Goal: Information Seeking & Learning: Understand process/instructions

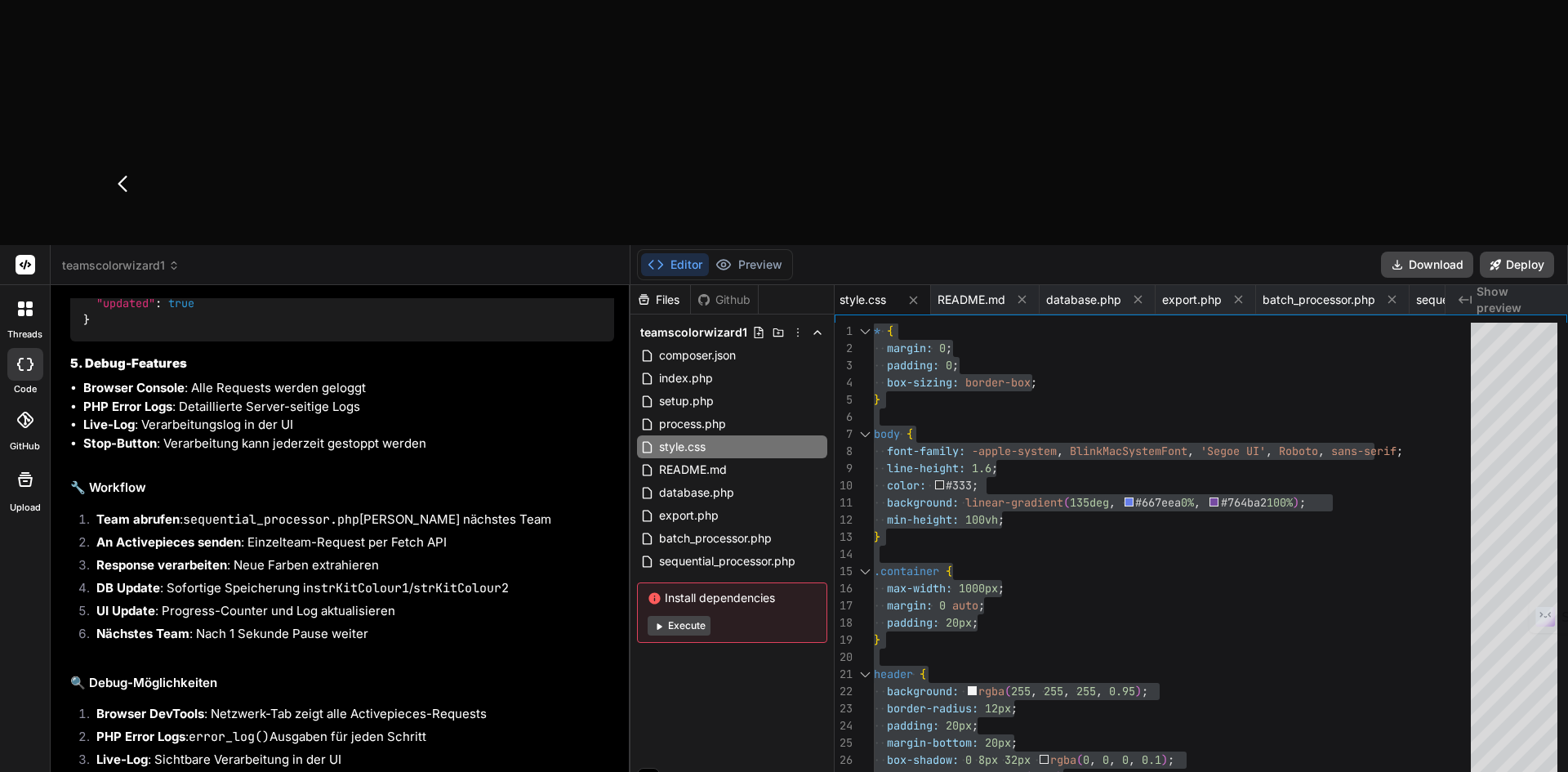
type textarea "Daten kommen in Activepices an! Perfekt! Wir sollten jedoch stets auf die Antwo…"
type textarea "x"
type textarea "Daten kommen in Activepices an! Perfekt! Wir sollten jedoch stets auf die Antwo…"
type textarea "x"
type textarea "Daten kommen in Activepices an! Perfekt! Wir sollten jedoch stets auf die Antwo…"
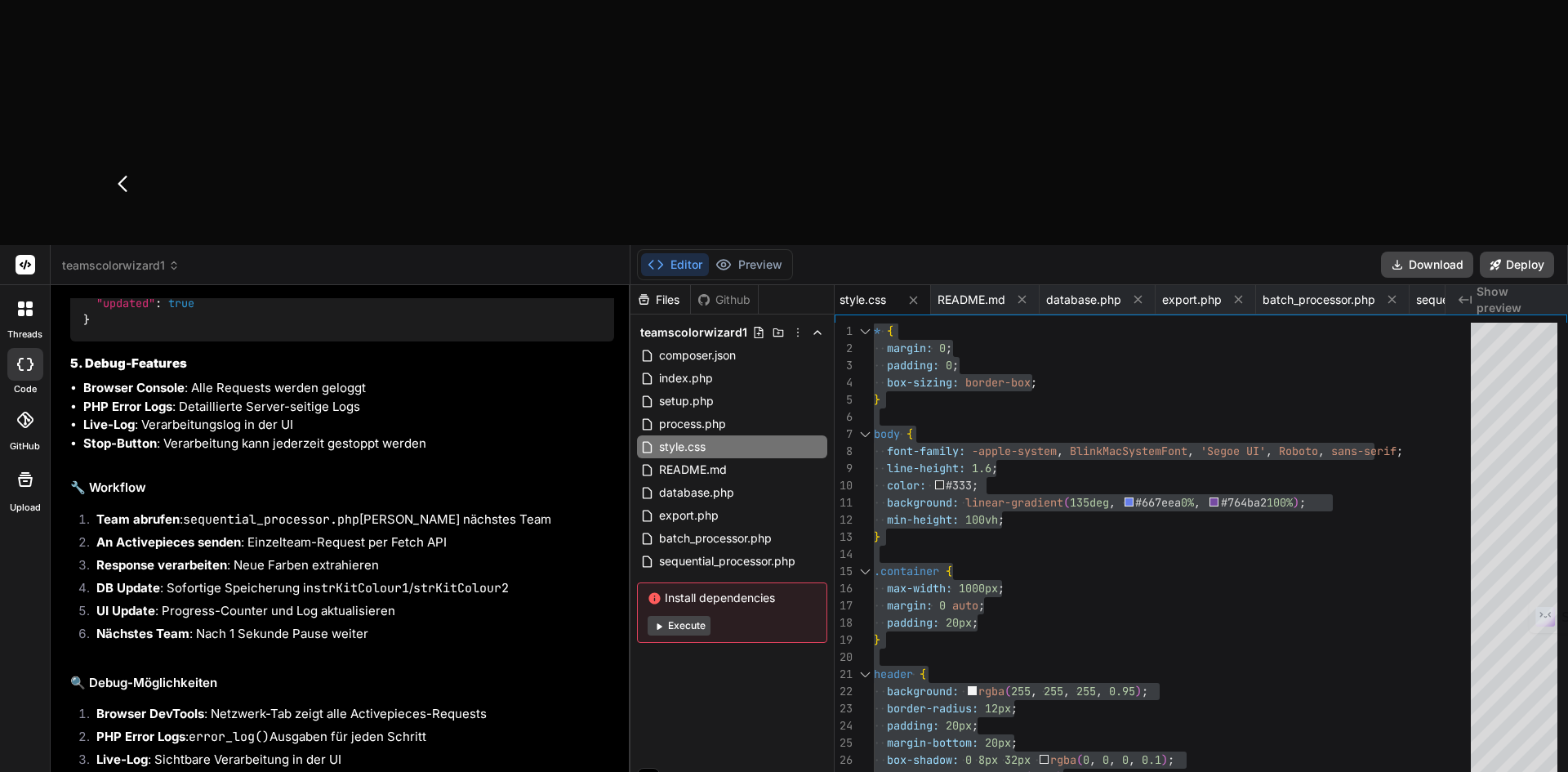
type textarea "x"
type textarea "Daten kommen in Activepices an! Perfekt! Wir sollten jedoch stets auf die Antwo…"
type textarea "x"
type textarea "Daten kommen in Activepices an! Perfekt! Wir sollten jedoch stets auf die Antwo…"
type textarea "x"
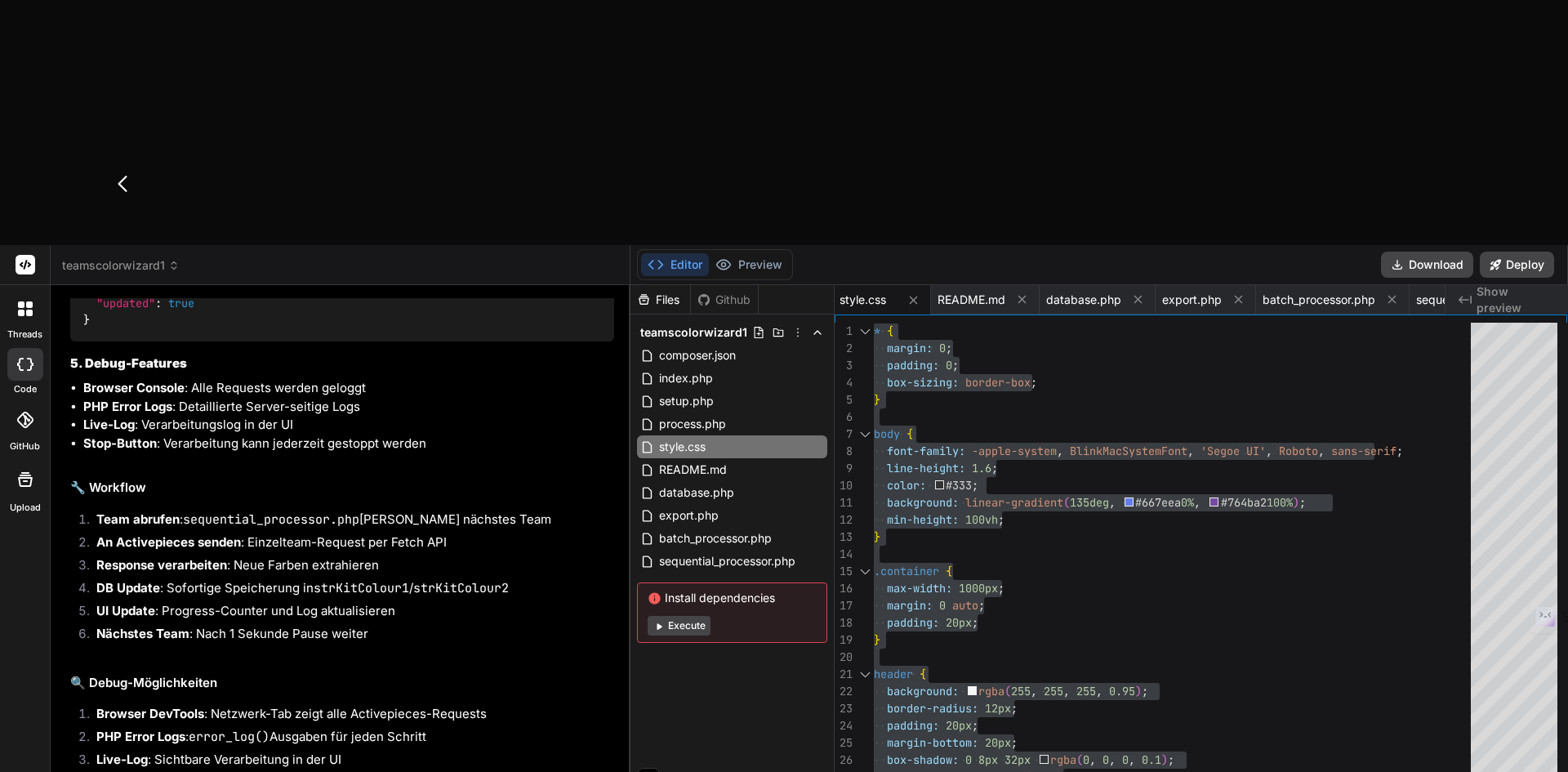
type textarea "Daten kommen in Activepices an! Perfekt! Wir sollten jedoch stets auf die Antwo…"
type textarea "x"
type textarea "Daten kommen in Activepices an! Perfekt! Wir sollten jedoch stets auf die Antwo…"
type textarea "x"
type textarea "Daten kommen in Activepices an! Perfekt! Wir sollten jedoch stets auf die Antwo…"
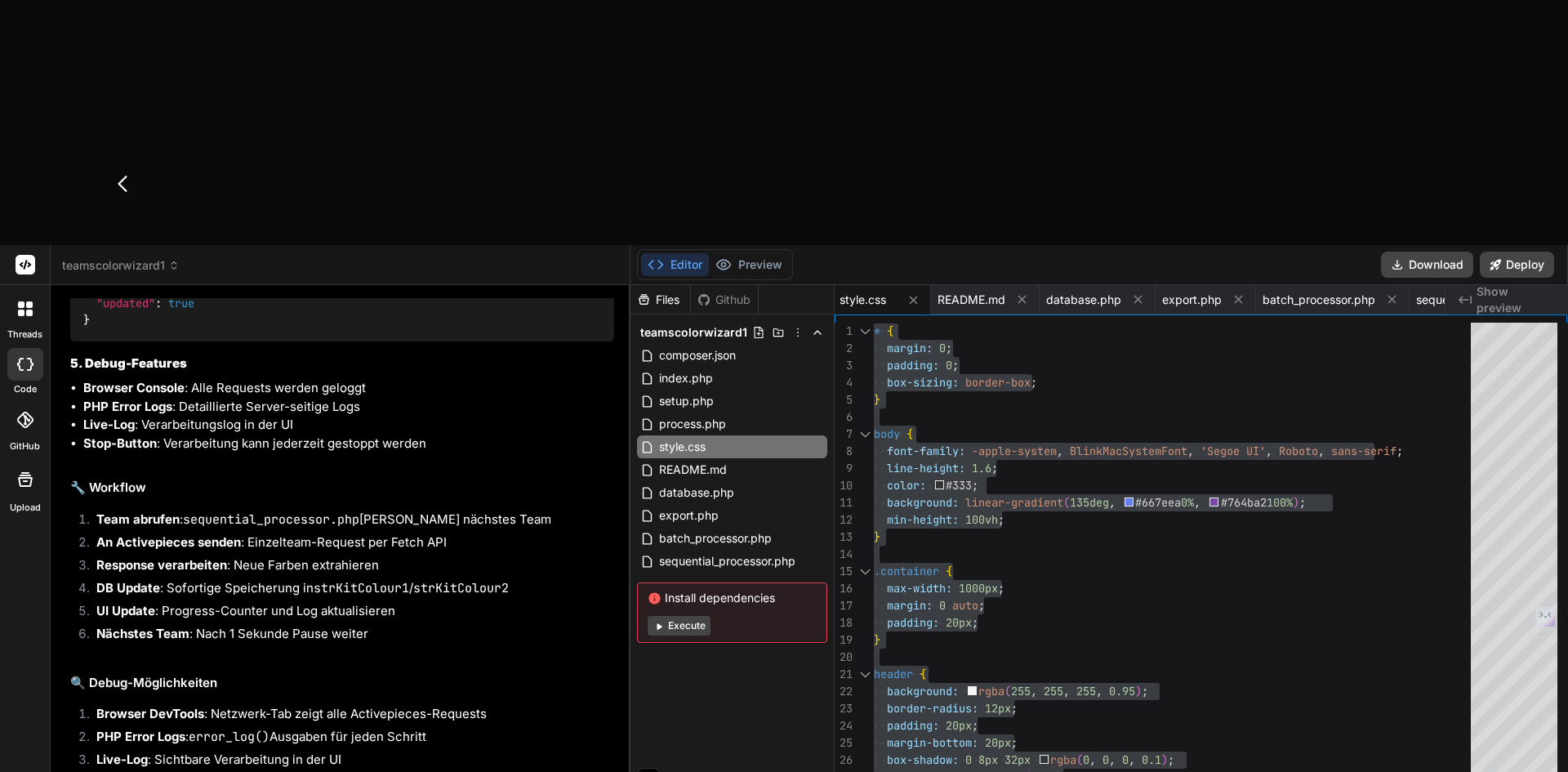
type textarea "x"
type textarea "Daten kommen in Activepices an! Perfekt! Wir sollten jedoch stets auf die Antwo…"
type textarea "x"
type textarea "Daten kommen in Activepices an! Perfekt! Wir sollten jedoch stets auf die Antwo…"
type textarea "x"
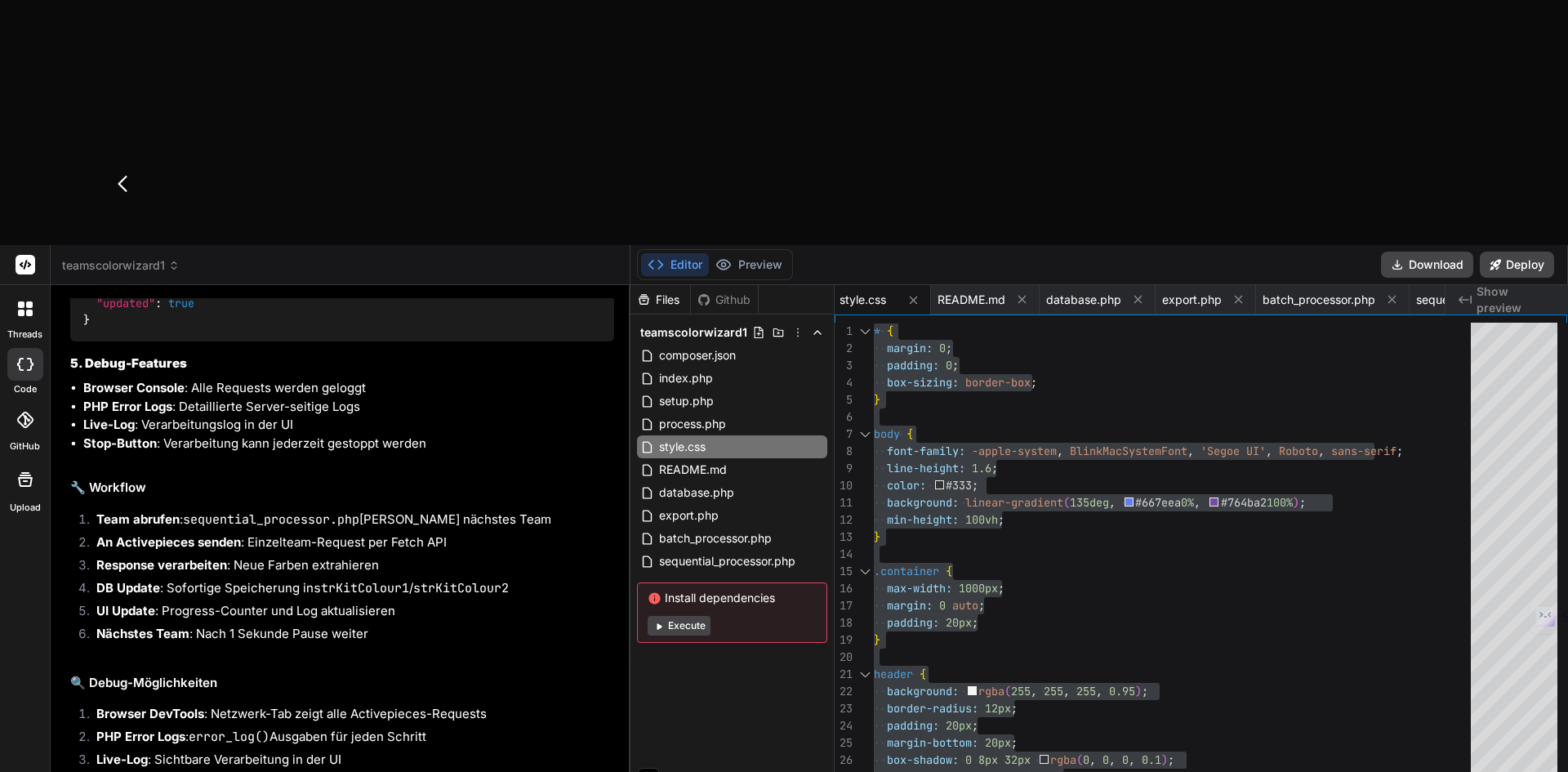
type textarea "Daten kommen in Activepices an! Perfekt! Wir sollten jedoch stets auf die Antwo…"
type textarea "x"
type textarea "Daten kommen in Activepices an! Perfekt! Wir sollten jedoch stets auf die Antwo…"
type textarea "x"
type textarea "Daten kommen in Activepices an! Perfekt! Wir sollten jedoch stets auf die Antwo…"
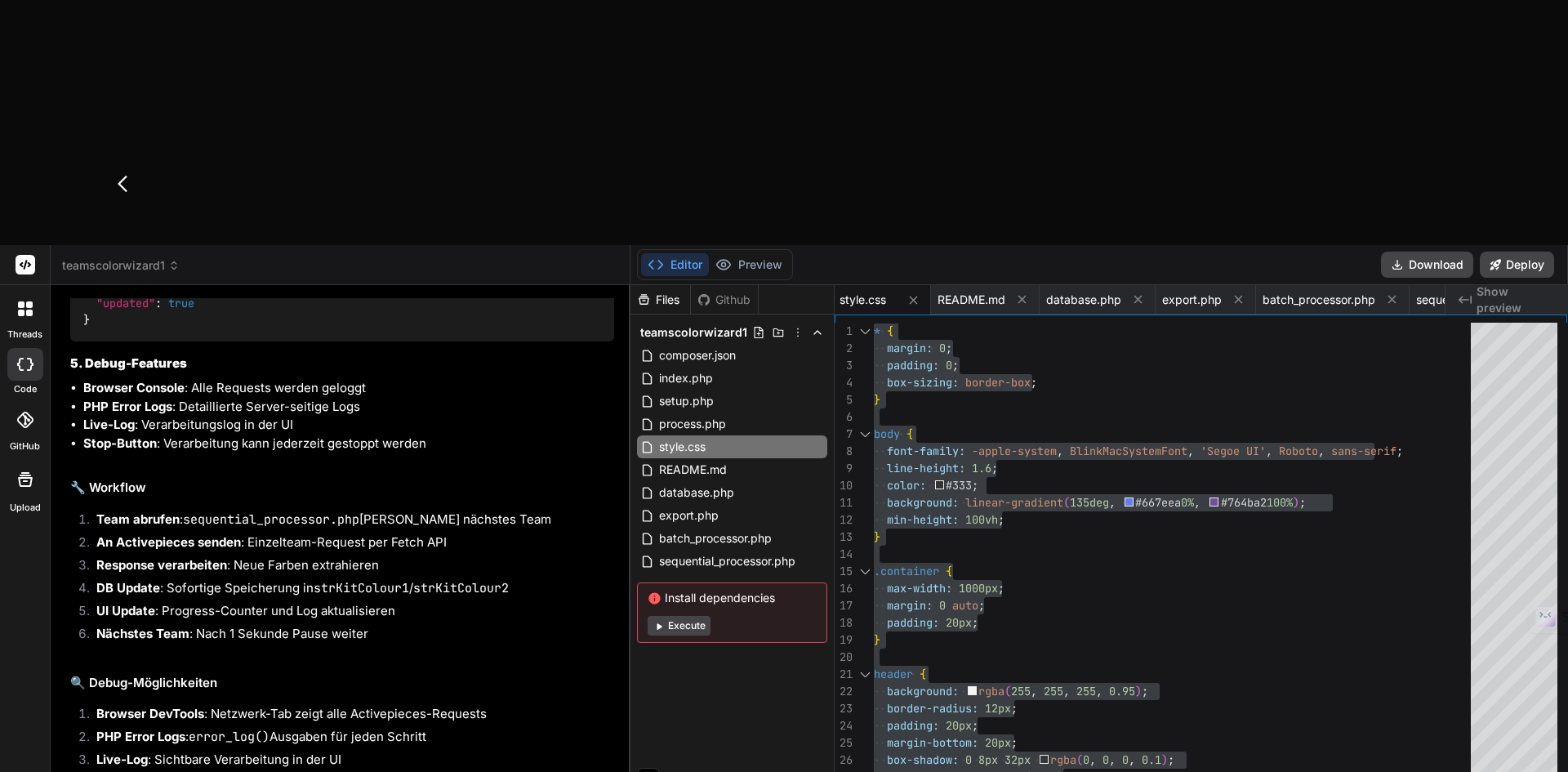
type textarea "x"
type textarea "Daten kommen in Activepices an! Perfekt! Wir sollten jedoch stets auf die Antwo…"
type textarea "x"
type textarea "Daten kommen in Activepices an! Perfekt! Wir sollten jedoch stets auf die Antwo…"
type textarea "x"
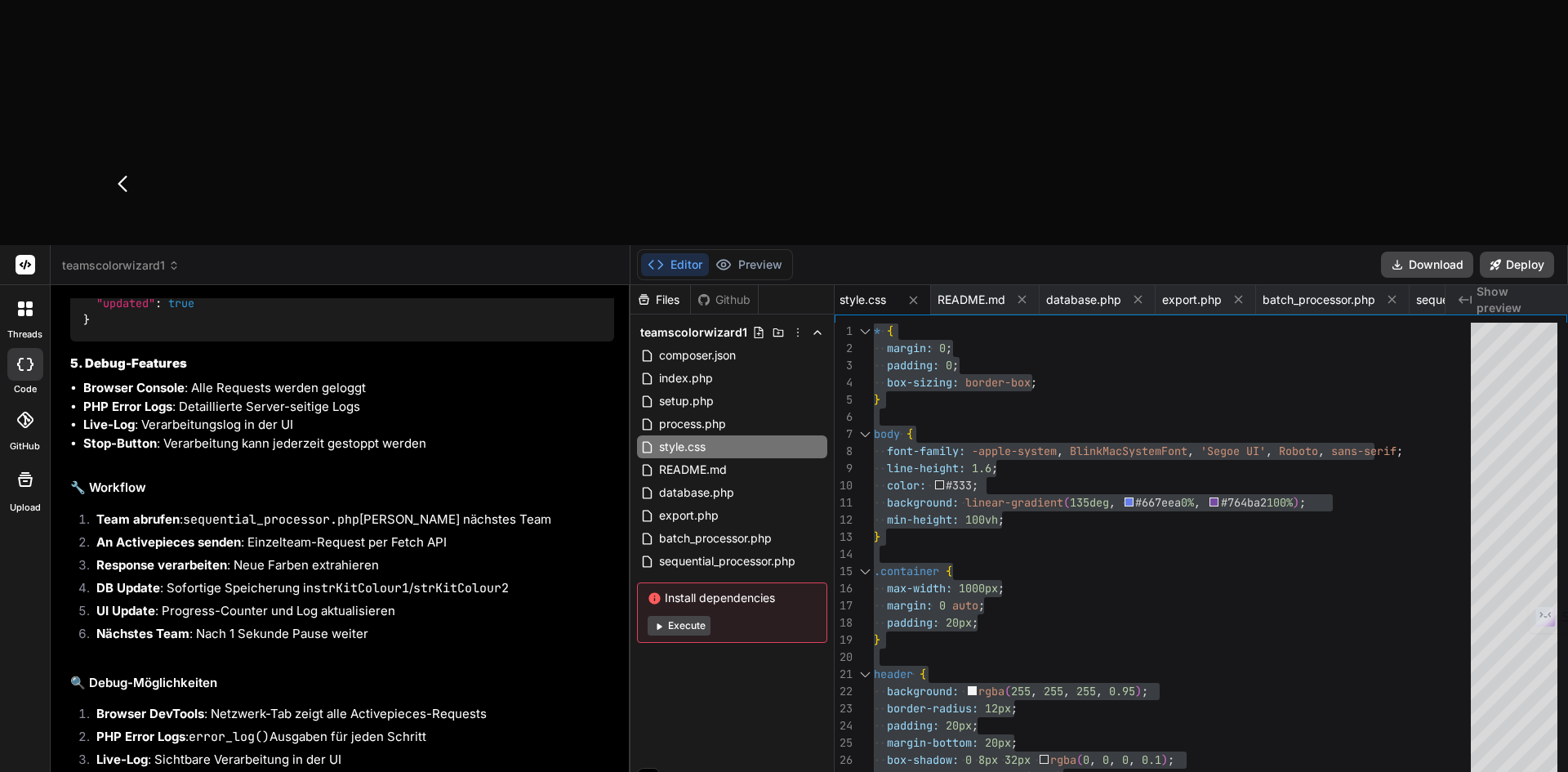
type textarea "Daten kommen in Activepices an! Perfekt! Wir sollten jedoch stets auf die Antwo…"
type textarea "x"
type textarea "Daten kommen in Activepices an! Perfekt! Wir sollten jedoch stets auf die Antwo…"
type textarea "x"
type textarea "Daten kommen in Activepices an! Perfekt! Wir sollten jedoch stets auf die Antwo…"
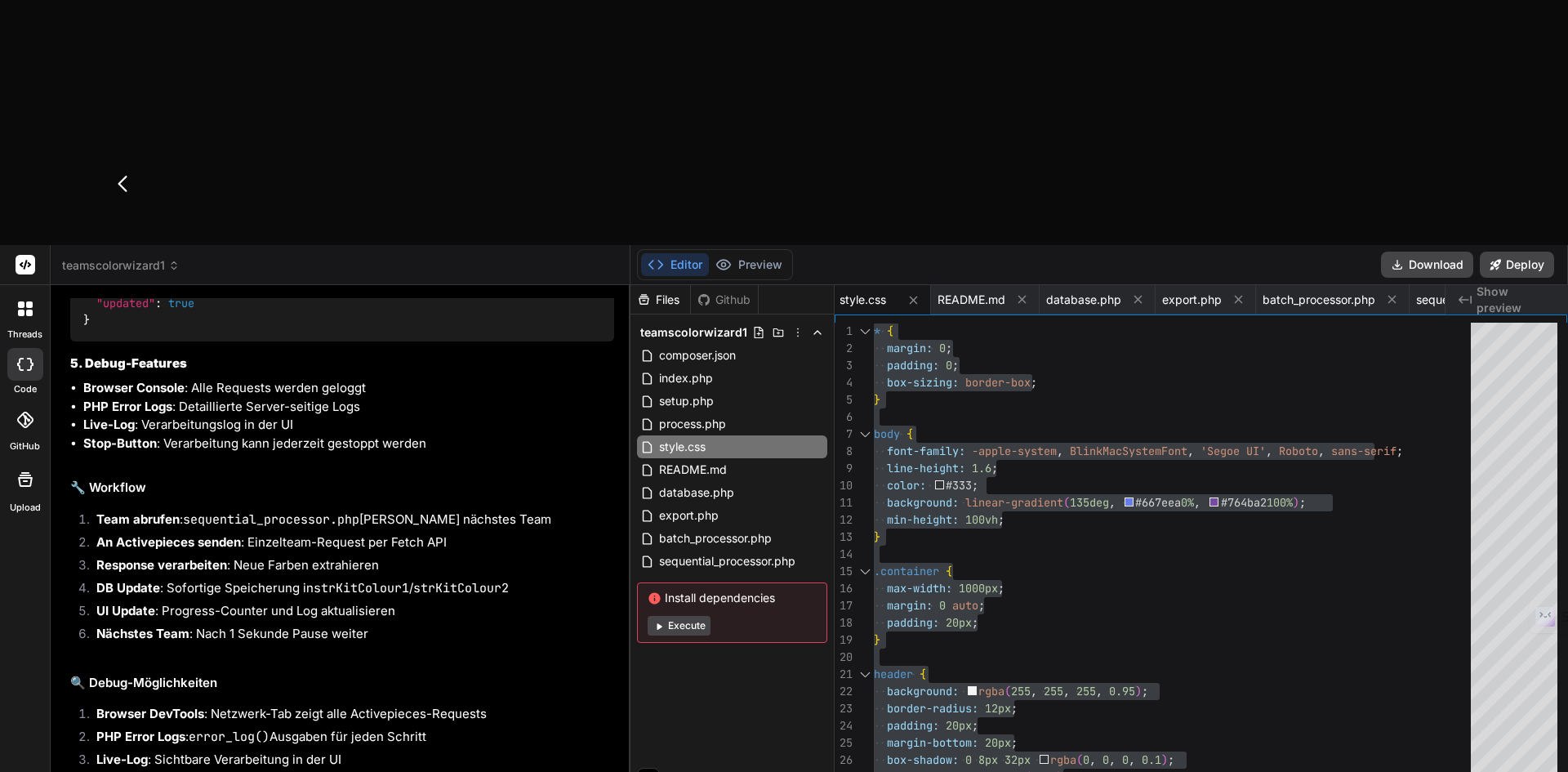
type textarea "x"
type textarea "Daten kommen in Activepices an! Perfekt! Wir sollten jedoch stets auf die Antwo…"
type textarea "x"
type textarea "Daten kommen in Activepices an! Perfekt! Wir sollten jedoch stets auf die Antwo…"
type textarea "x"
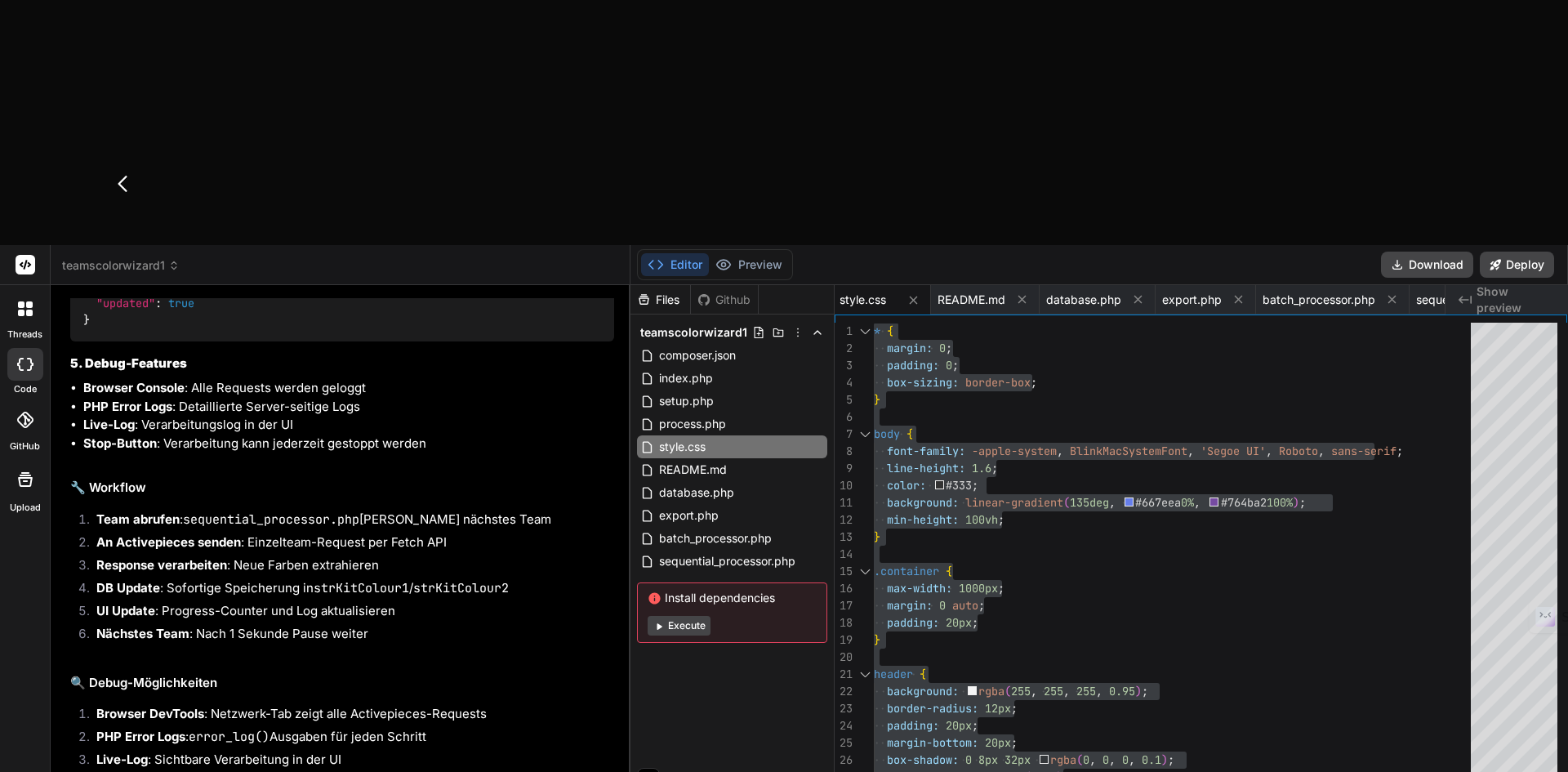
type textarea "Daten kommen in Activepices an! Perfekt! Wir sollten jedoch stets auf die Antwo…"
type textarea "x"
type textarea "Daten kommen in Activepices an! Perfekt! Wir sollten jedoch stets auf die Antwo…"
type textarea "x"
type textarea "Daten kommen in Activepices an! Perfekt! Wir sollten jedoch stets auf die Antwo…"
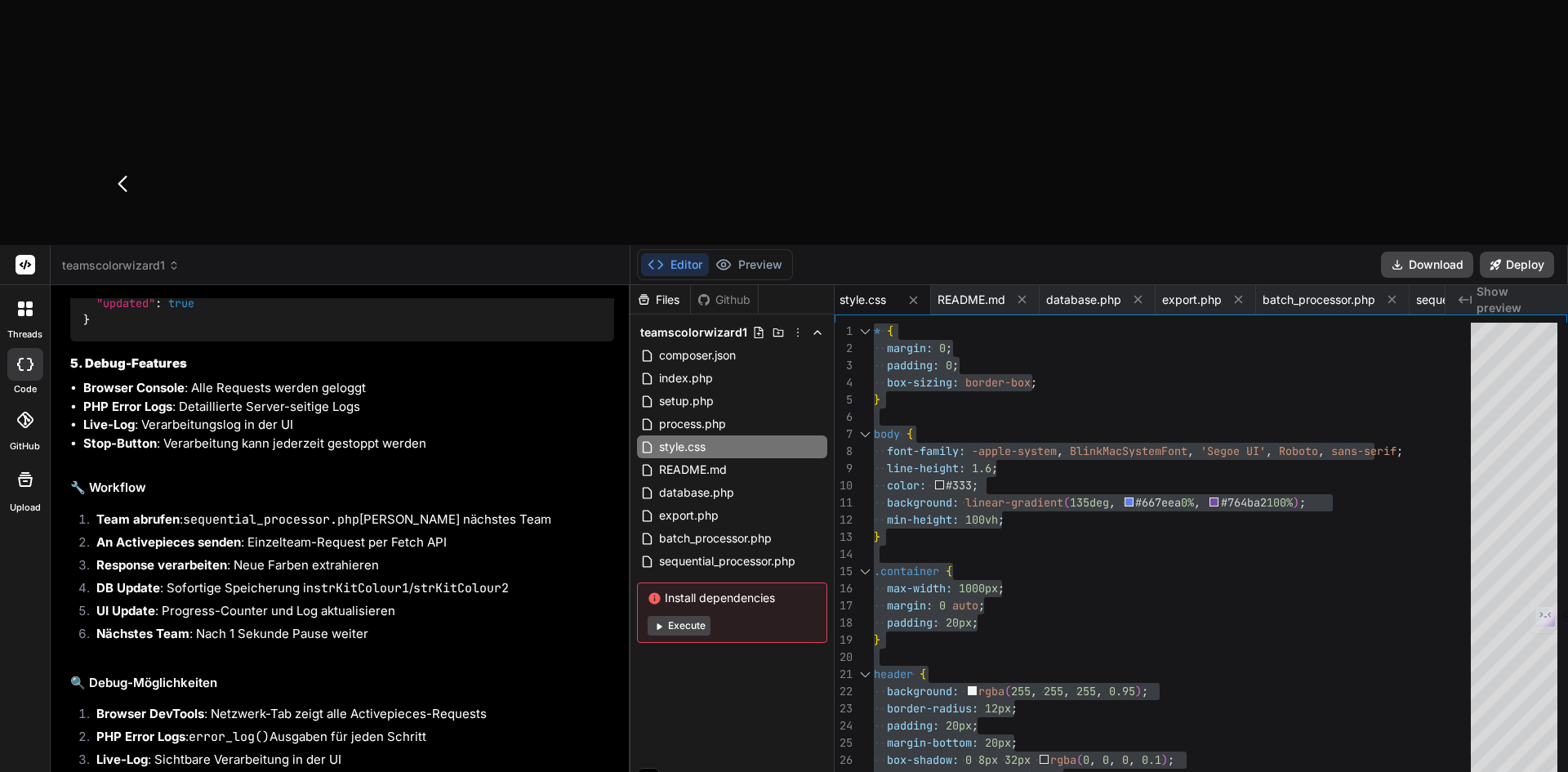
type textarea "x"
type textarea "Daten kommen in Activepices an! Perfekt! Wir sollten jedoch stets auf die Antwo…"
type textarea "x"
type textarea "Daten kommen in Activepices an! Perfekt! Wir sollten jedoch stets auf die Antwo…"
type textarea "x"
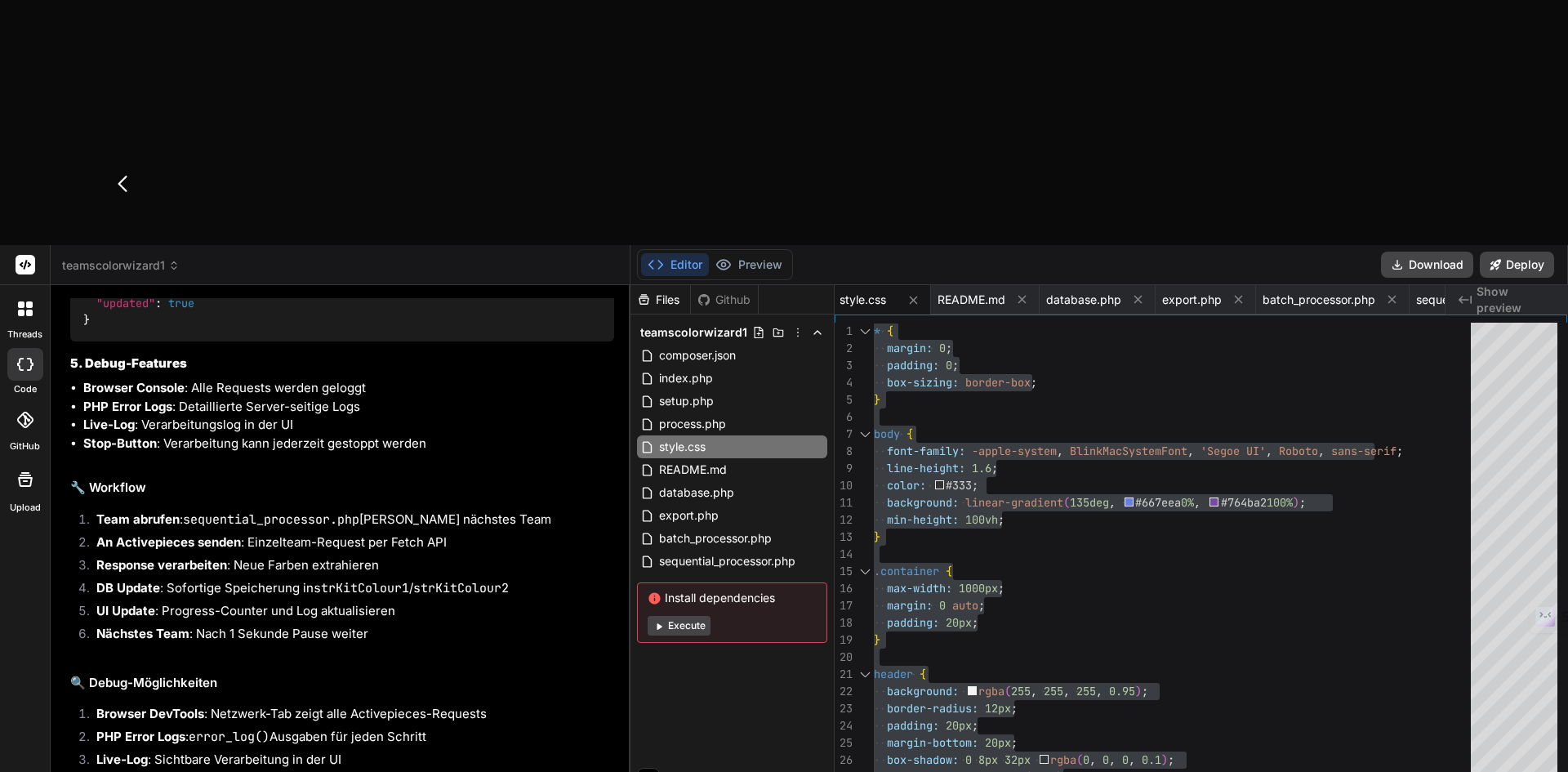
type textarea "Daten kommen in Activepices an! Perfekt! Wir sollten jedoch stets auf die Antwo…"
type textarea "x"
type textarea "Daten kommen in Activepices an! Perfekt! Wir sollten jedoch stets auf die Antwo…"
type textarea "x"
type textarea "Daten kommen in Activepices an! Perfekt! Wir sollten jedoch stets auf die Antwo…"
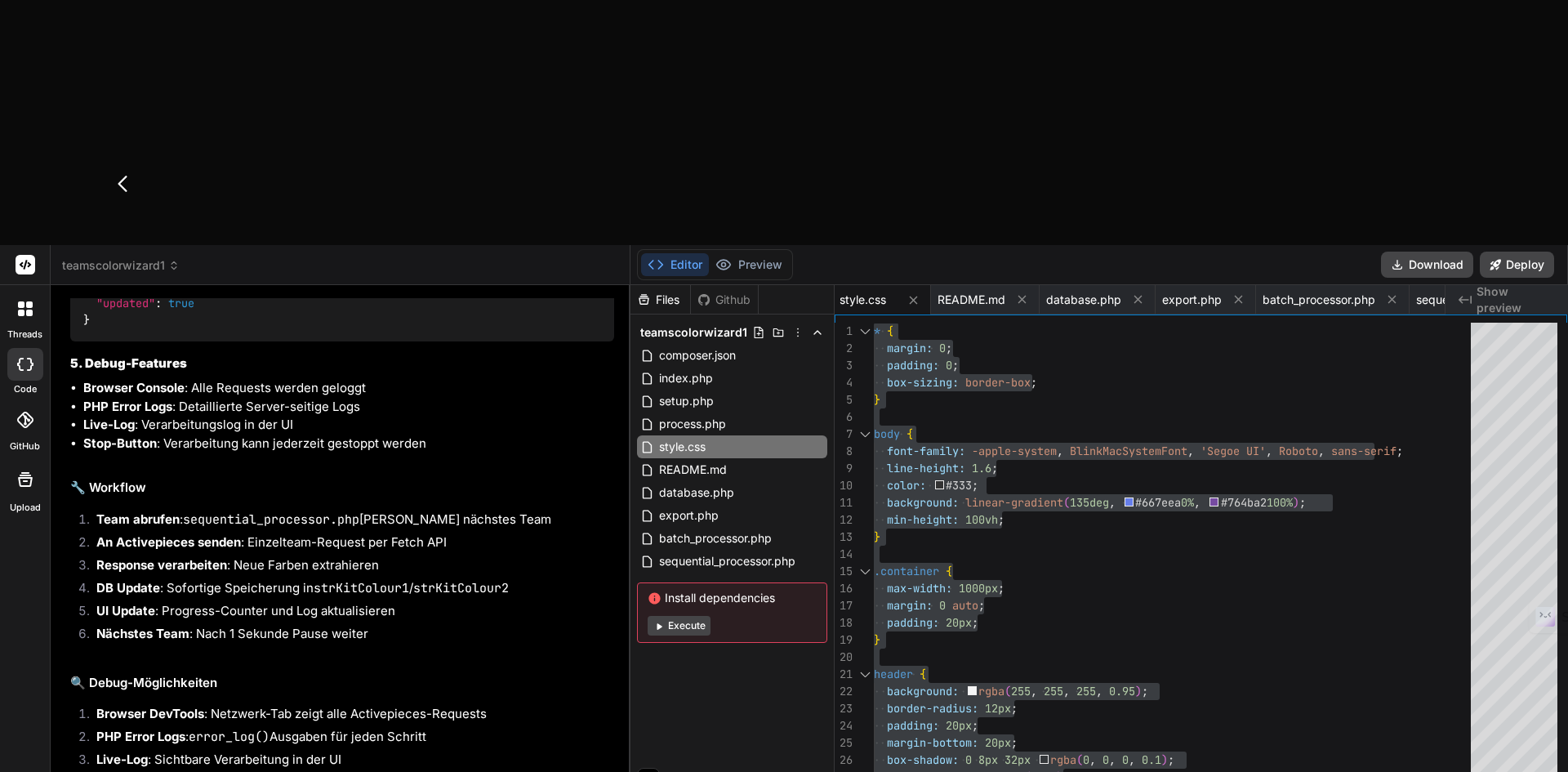
type textarea "x"
type textarea "Daten kommen in Activepices an! Perfekt! Wir sollten jedoch stets auf die Antwo…"
type textarea "x"
type textarea "Daten kommen in Activepices an! Perfekt! Wir sollten jedoch stets auf die Antwo…"
type textarea "x"
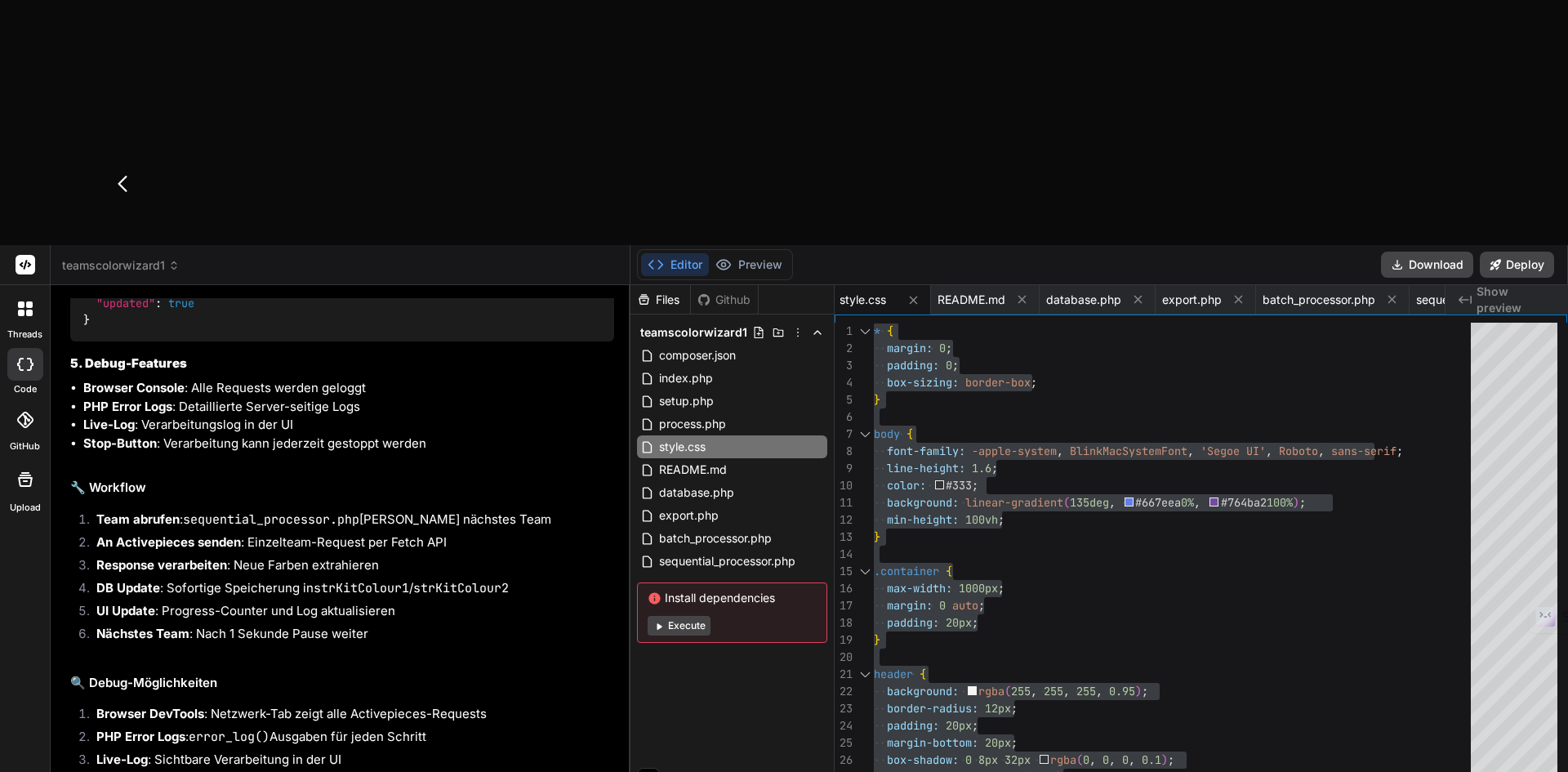
type textarea "Daten kommen in Activepices an! Perfekt! Wir sollten jedoch stets auf die Antwo…"
type textarea "x"
type textarea "Daten kommen in Activepices an! Perfekt! Wir sollten jedoch stets auf die Antwo…"
type textarea "x"
type textarea "Daten kommen in Activepices an! Perfekt! Wir sollten jedoch stets auf die Antwo…"
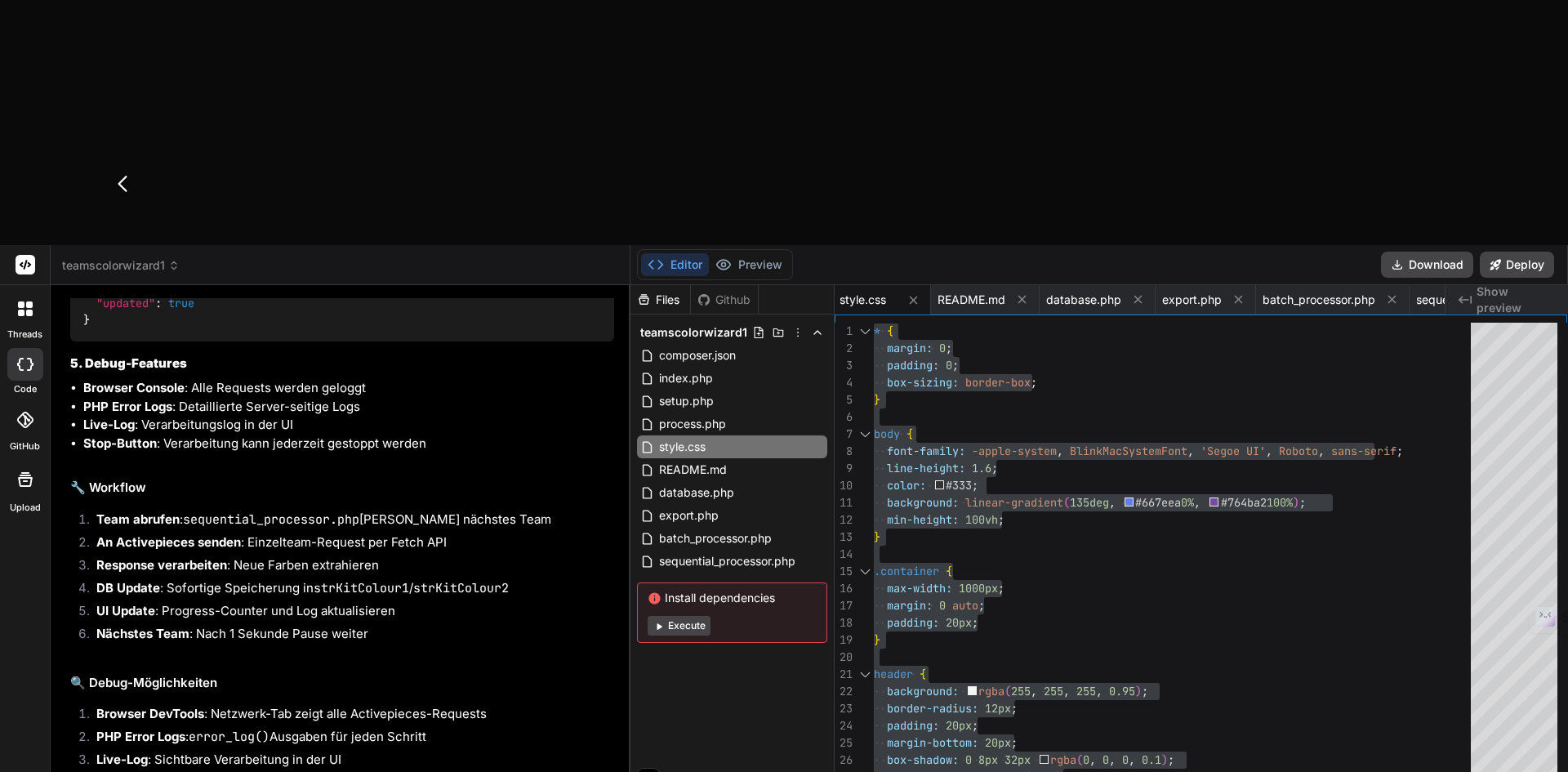
type textarea "x"
type textarea "Daten kommen in Activepices an! Perfekt! Wir sollten jedoch stets auf die Antwo…"
type textarea "x"
type textarea "Daten kommen in Activepices an! Perfekt! Wir sollten jedoch stets auf die Antwo…"
type textarea "x"
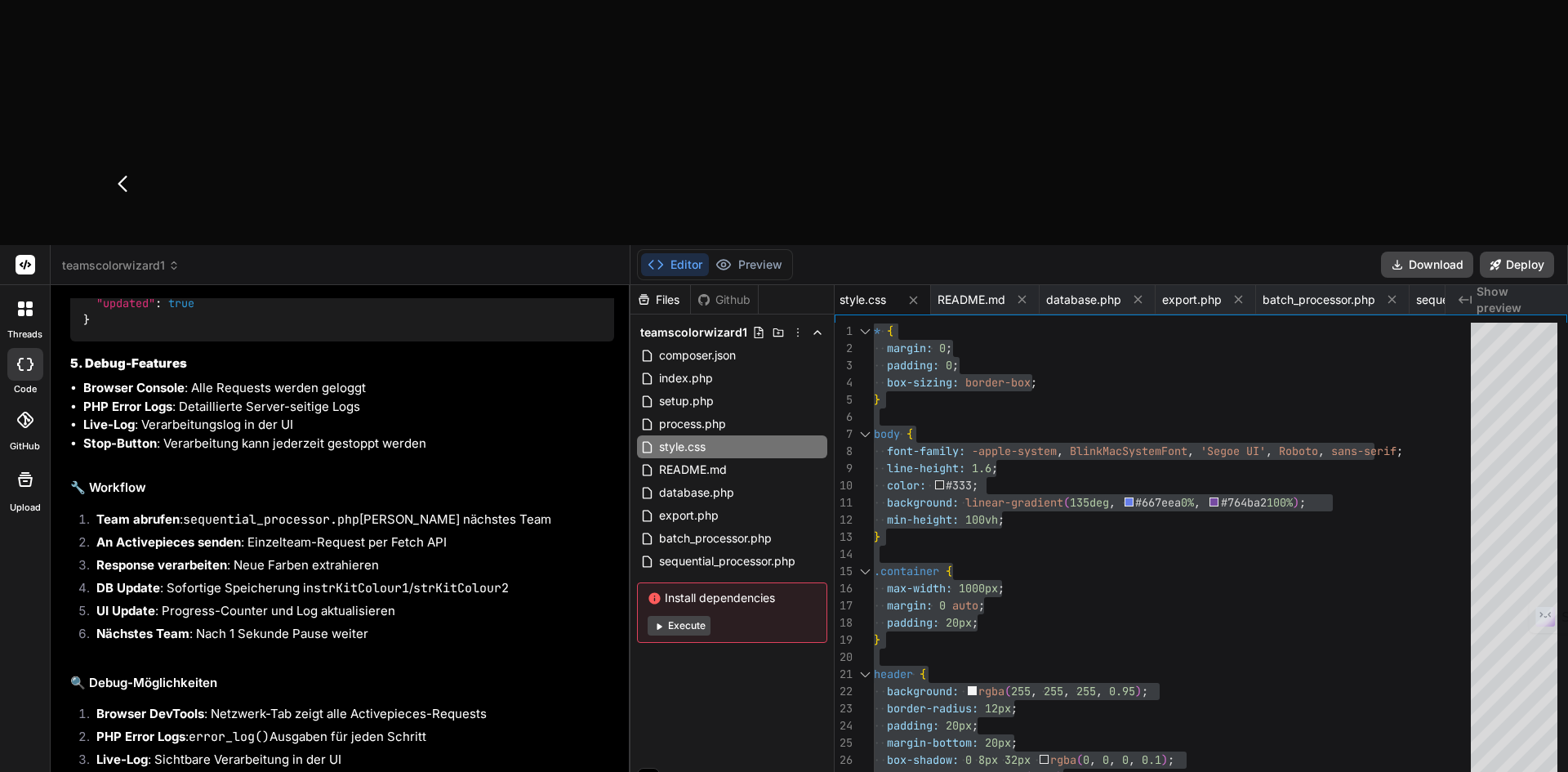
type textarea "Daten kommen in Activepices an! Perfekt! Wir sollten jedoch stets auf die Antwo…"
type textarea "x"
type textarea "Daten kommen in Activepices an! Perfekt! Wir sollten jedoch stets auf die Antwo…"
type textarea "x"
type textarea "Daten kommen in Activepices an! Perfekt! Wir sollten jedoch stets auf die Antwo…"
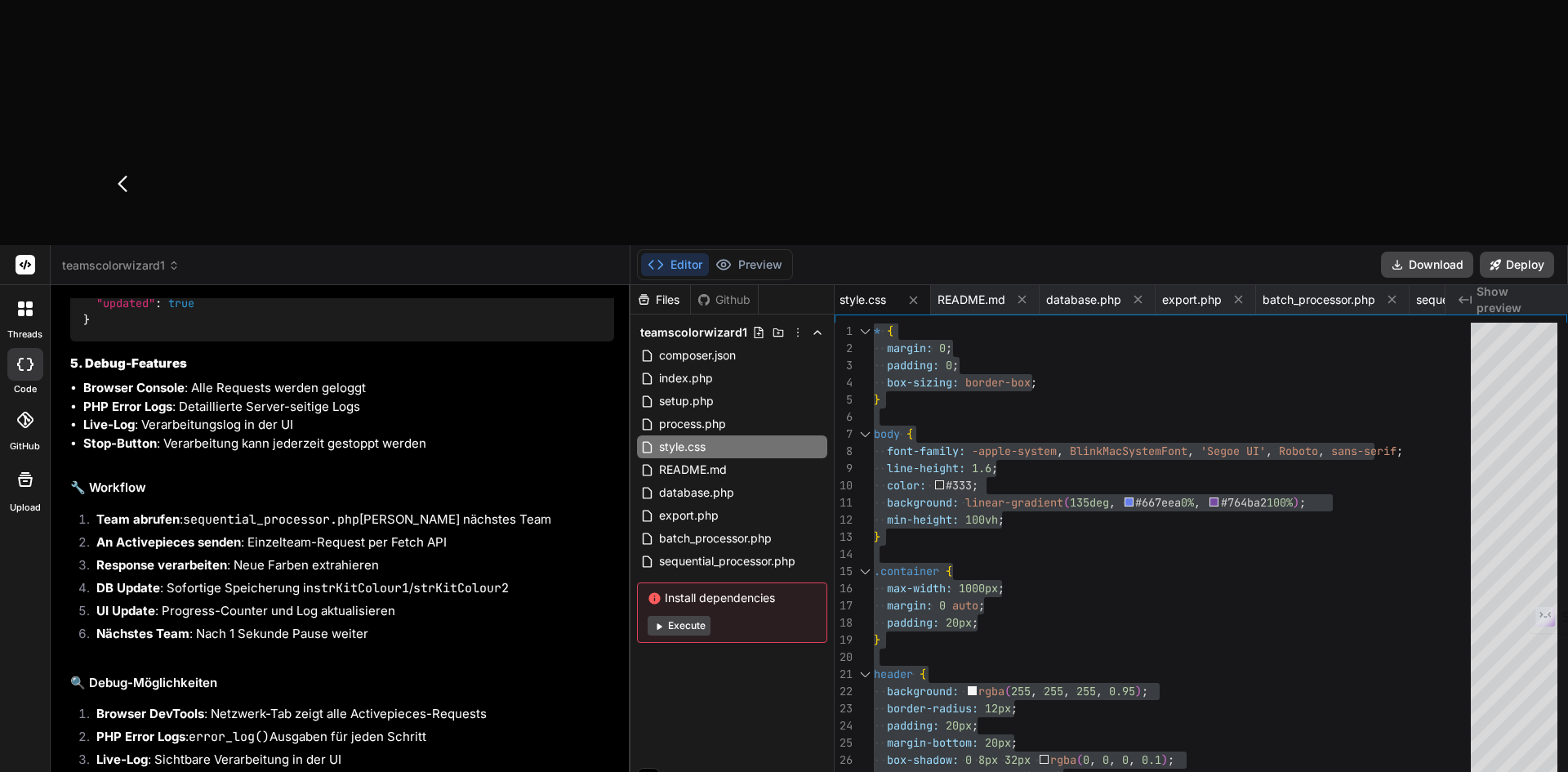
type textarea "x"
type textarea "Daten kommen in Activepices an! Perfekt! Wir sollten jedoch stets auf die Antwo…"
type textarea "x"
type textarea "Daten kommen in Activepices an! Perfekt! Wir sollten jedoch stets auf die Antwo…"
type textarea "x"
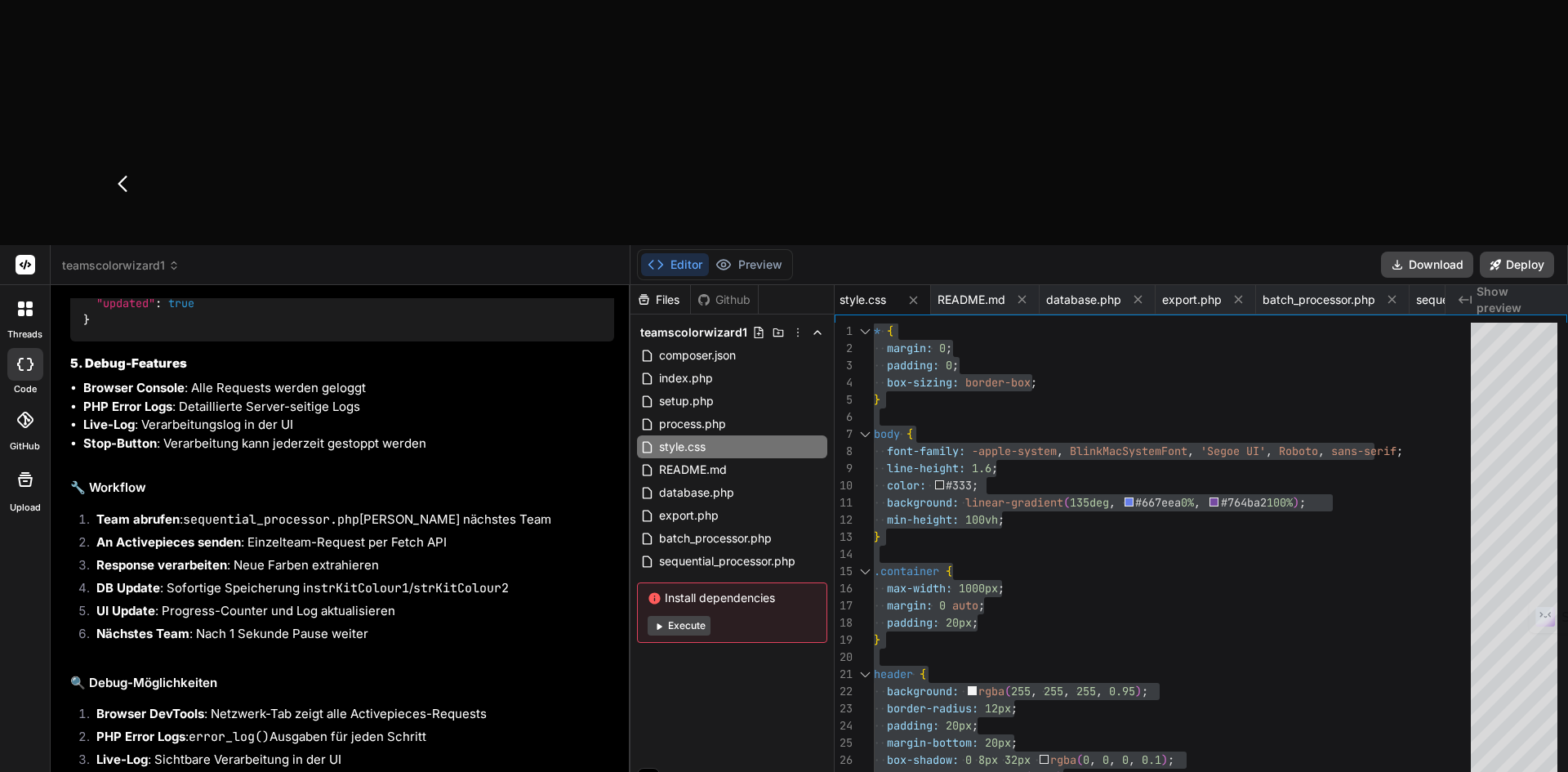
type textarea "Daten kommen in Activepices an! Perfekt! Wir sollten jedoch stets auf die Antwo…"
type textarea "x"
type textarea "Daten kommen in Activepices an! Perfekt! Wir sollten jedoch stets auf die Antwo…"
type textarea "x"
type textarea "Daten kommen in Activepices an! Perfekt! Wir sollten jedoch stets auf die Antwo…"
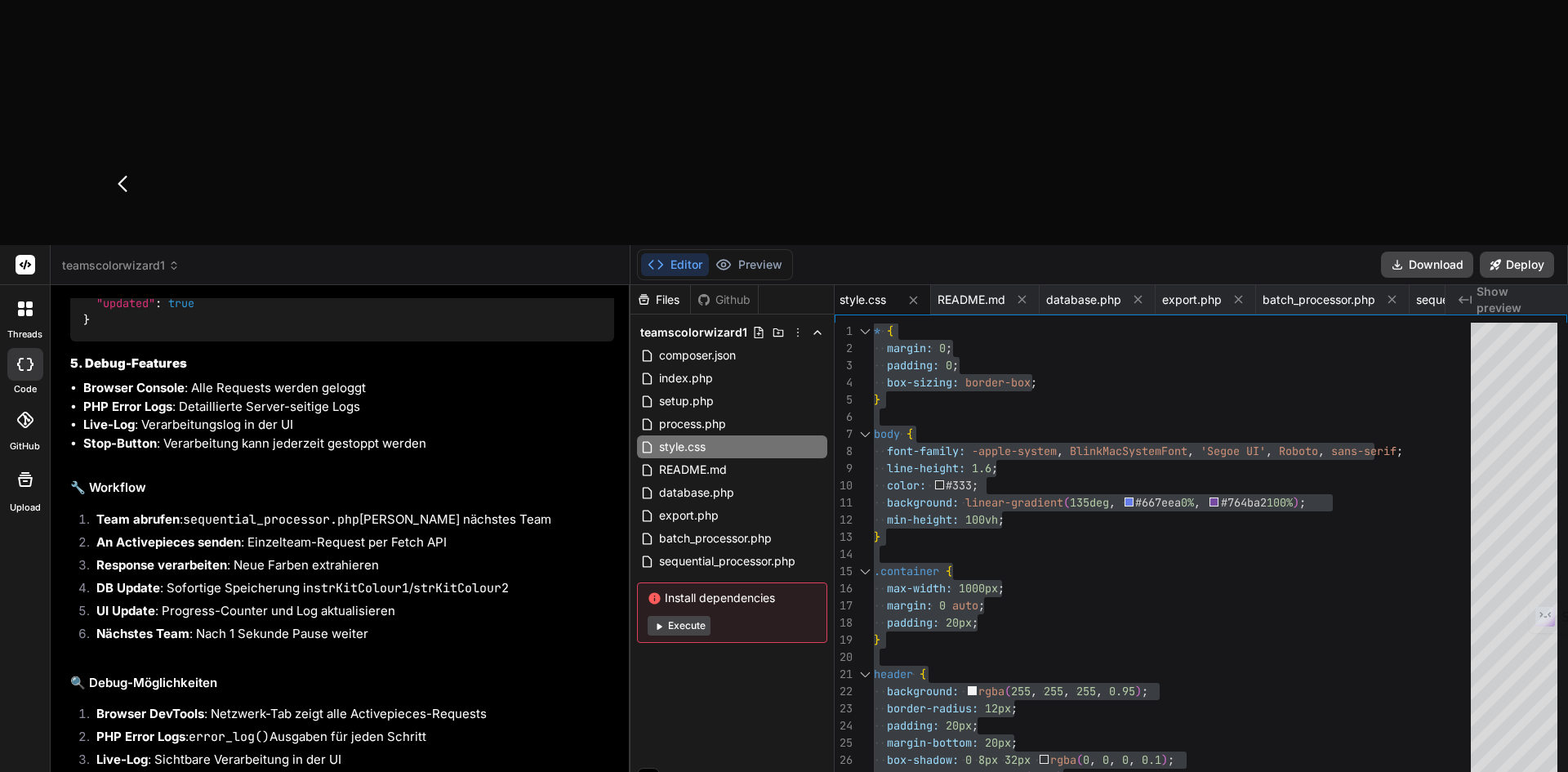
type textarea "x"
type textarea "Daten kommen in Activepices an! Perfekt! Wir sollten jedoch stets auf die Antwo…"
type textarea "x"
type textarea "Daten kommen in Activepices an! Perfekt! Wir sollten jedoch stets auf die Antwo…"
type textarea "x"
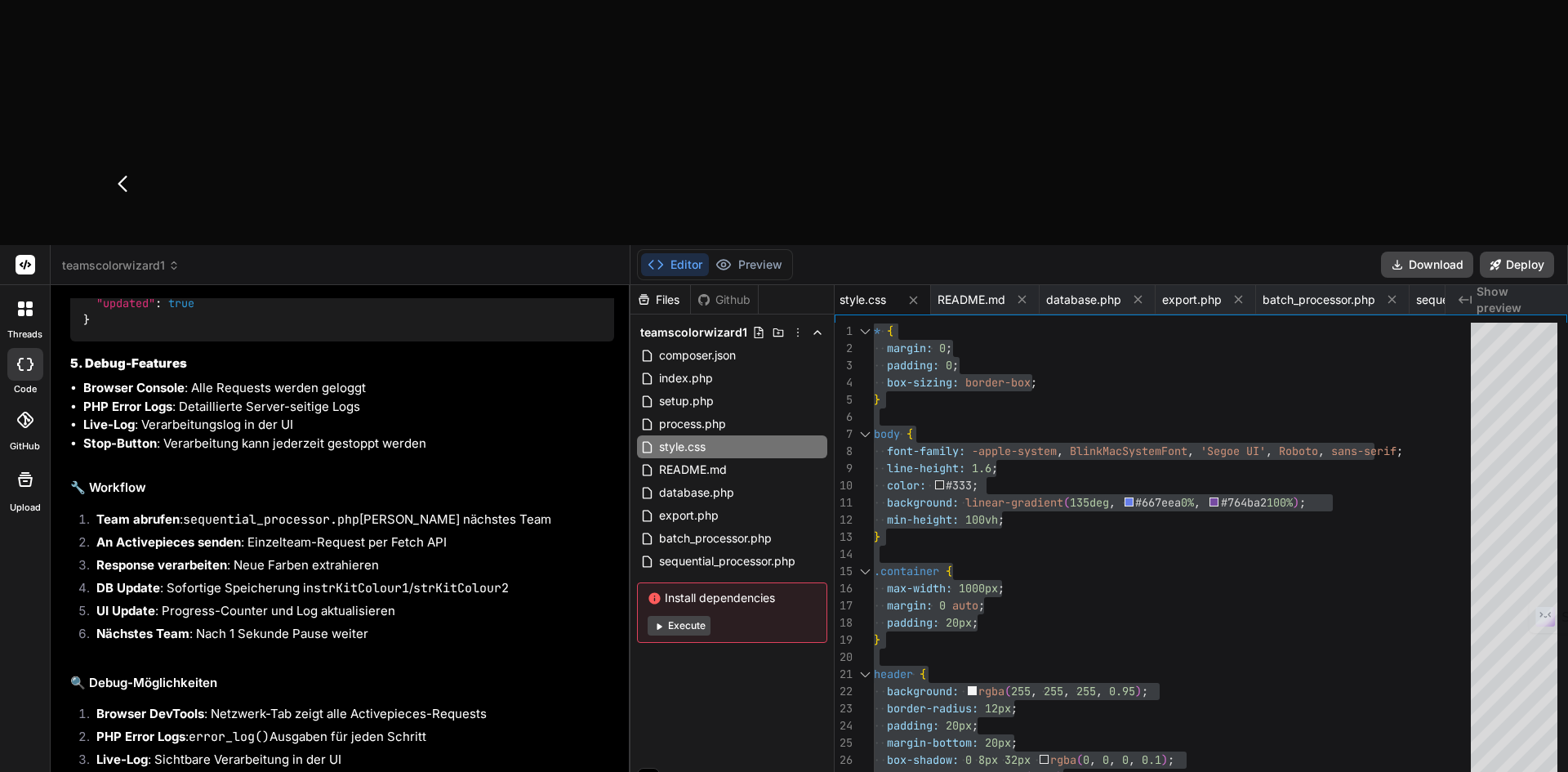
type textarea "Daten kommen in Activepices an! Perfekt! Wir sollten jedoch stets auf die Antwo…"
type textarea "x"
type textarea "Daten kommen in Activepices an! Perfekt! Wir sollten jedoch stets auf die Antwo…"
type textarea "x"
type textarea "Daten kommen in Activepices an! Perfekt! Wir sollten jedoch stets auf die Antwo…"
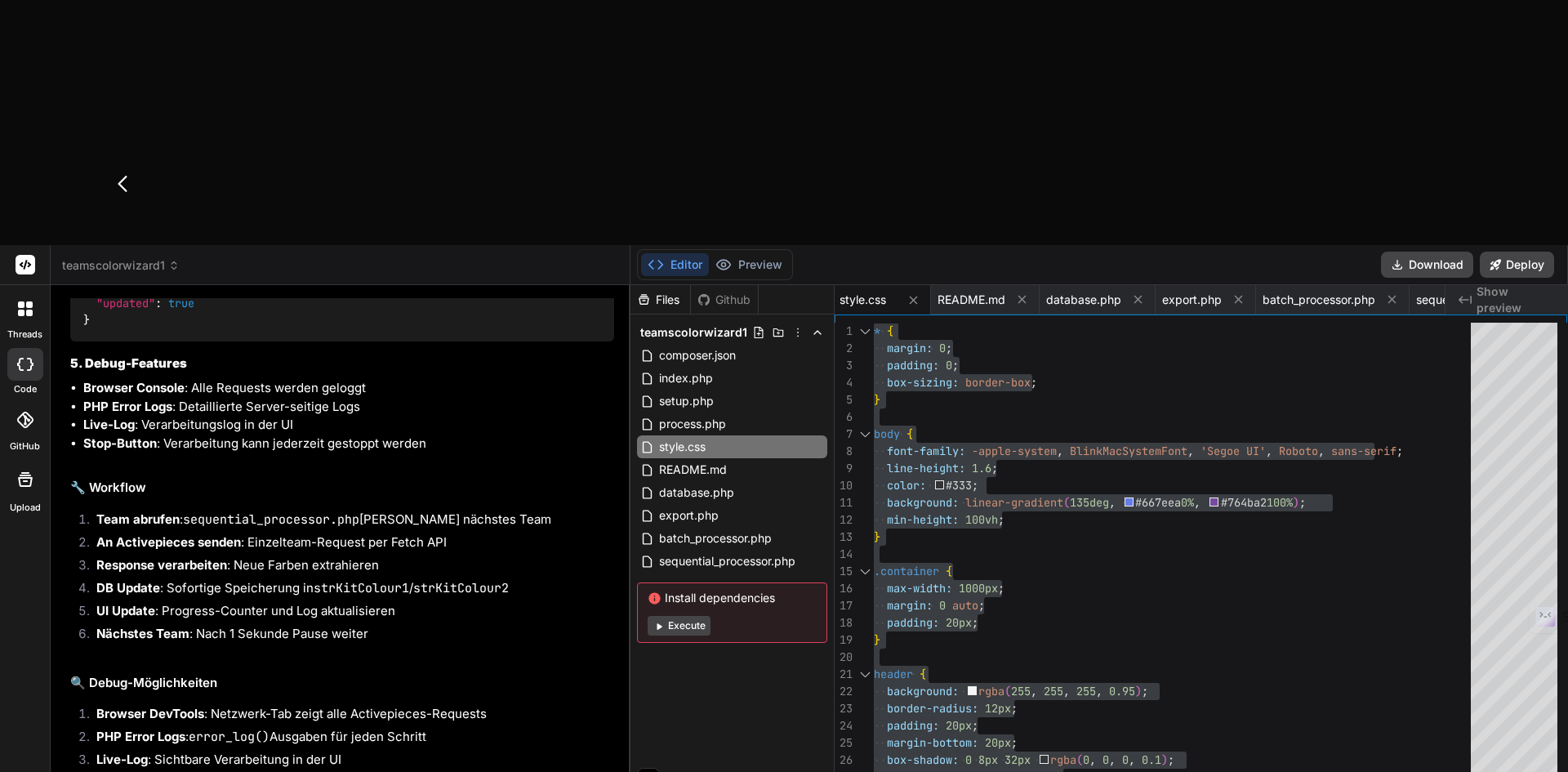
type textarea "x"
type textarea "Daten kommen in Activepices an! Perfekt! Wir sollten jedoch stets auf die Antwo…"
type textarea "x"
type textarea "Daten kommen in Activepices an! Perfekt! Wir sollten jedoch stets auf die Antwo…"
type textarea "x"
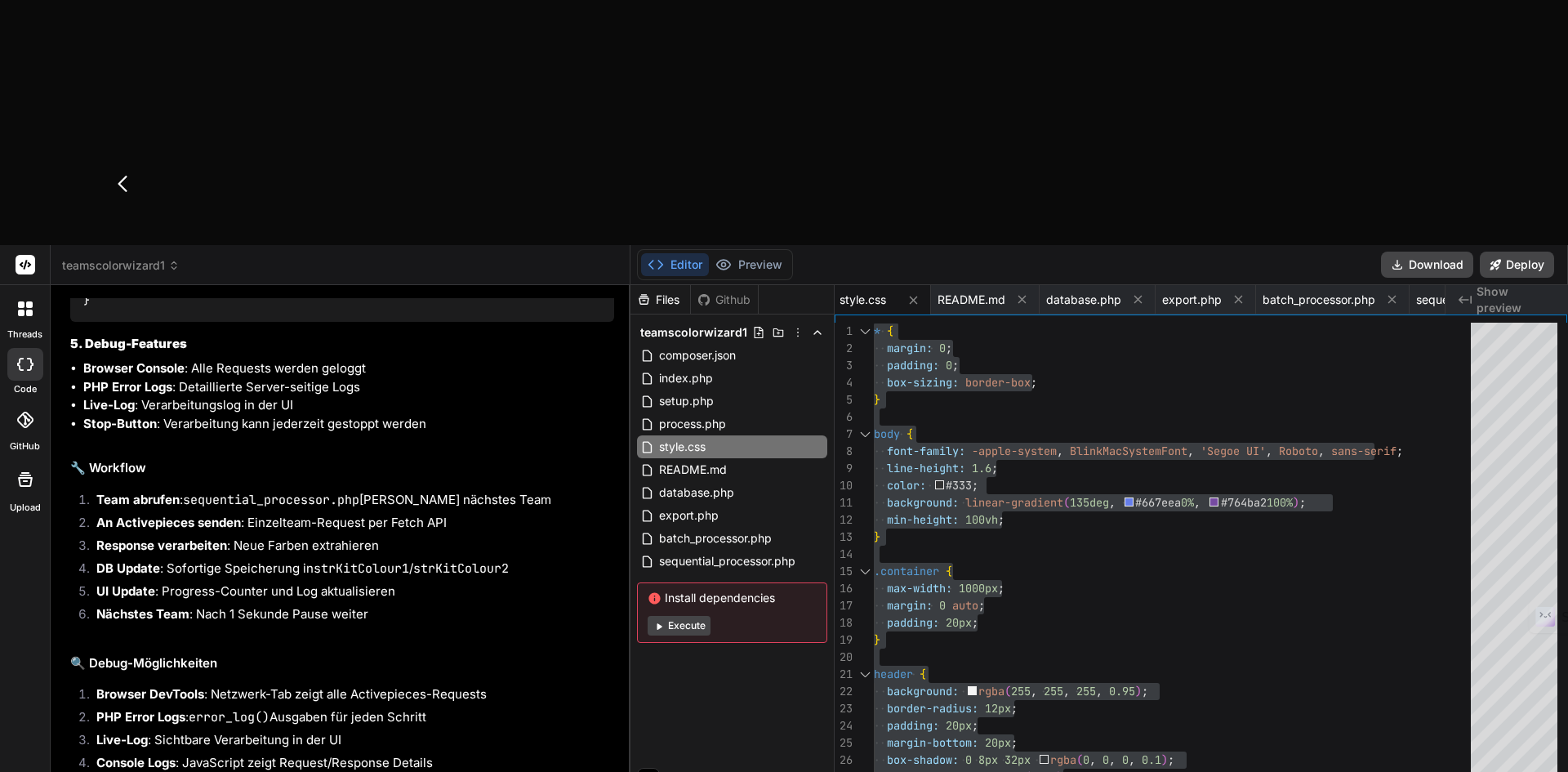
type textarea "Daten kommen in Activepices an! Perfekt! Wir sollten jedoch stets auf die Antwo…"
type textarea "x"
type textarea "Daten kommen in Activepices an! Perfekt! Wir sollten jedoch stets auf die Antwo…"
type textarea "x"
type textarea "Daten kommen in Activepices an! Perfekt! Wir sollten jedoch stets auf die Antwo…"
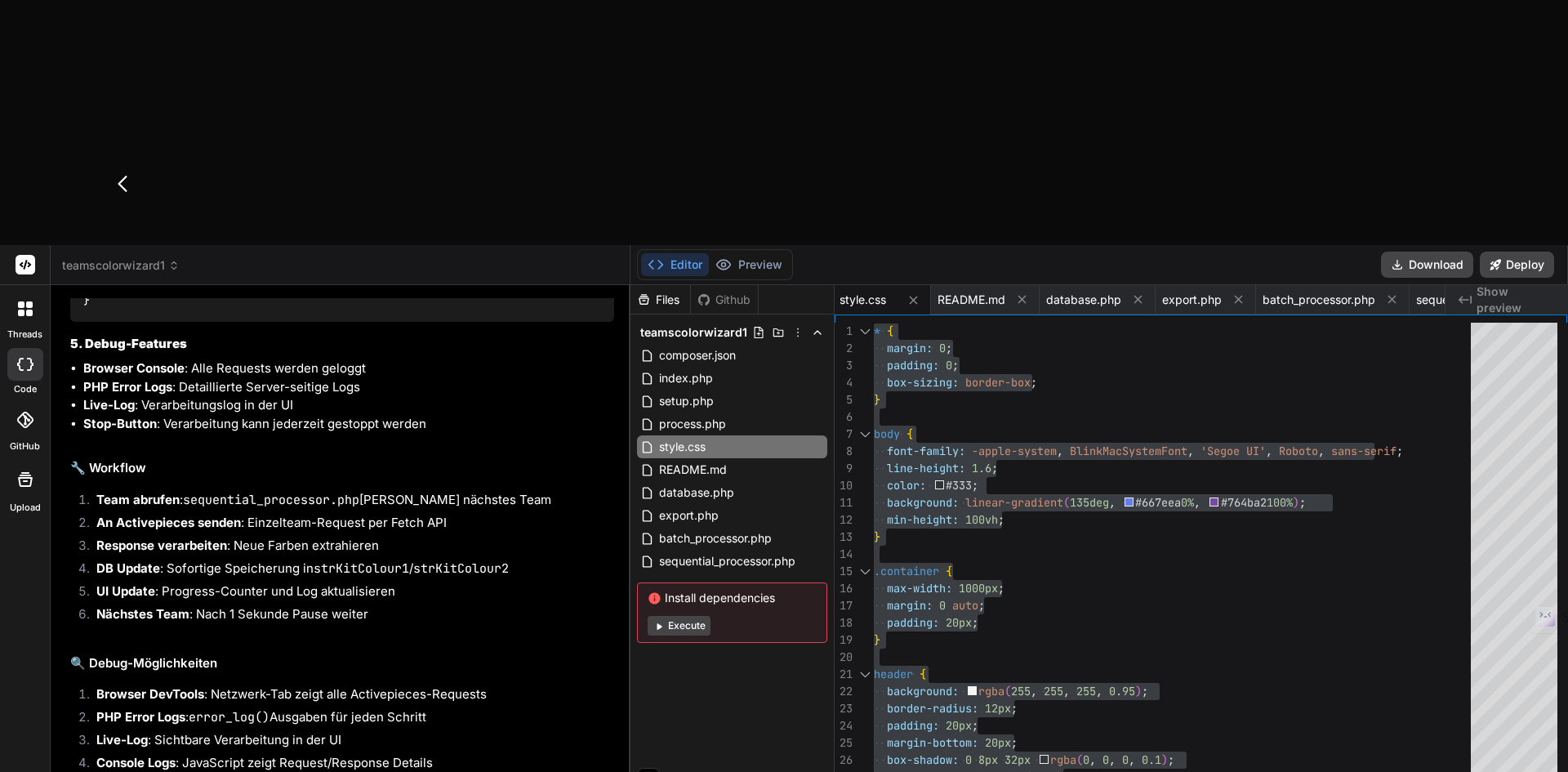
type textarea "x"
type textarea "Daten kommen in Activepices an! Perfekt! Wir sollten jedoch stets auf die Antwo…"
type textarea "x"
type textarea "Daten kommen in Activepices an! Perfekt! Wir sollten jedoch stets auf die Antwo…"
type textarea "x"
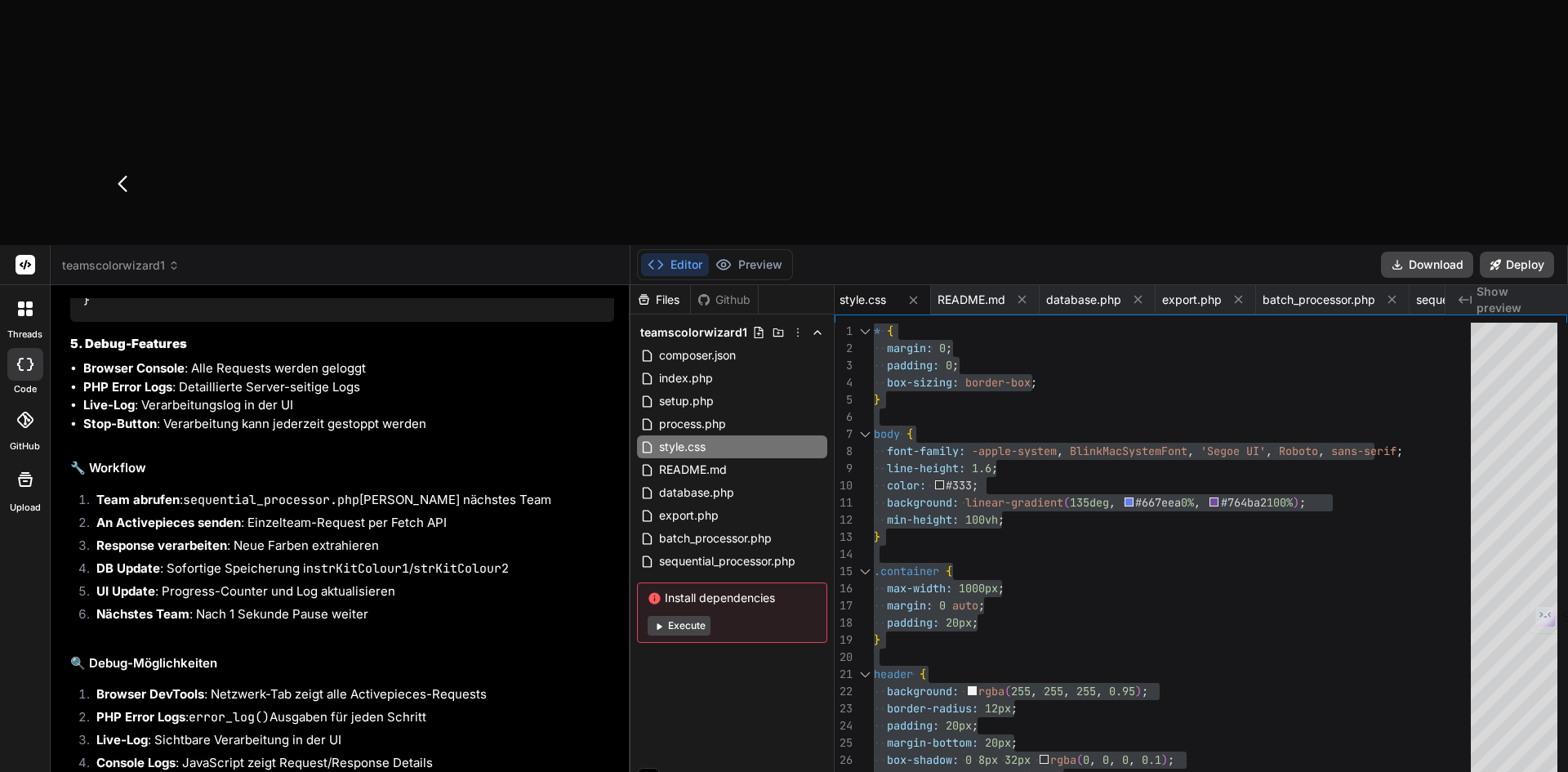
type textarea "Daten kommen in Activepices an! Perfekt! Wir sollten jedoch stets auf die Antwo…"
type textarea "x"
type textarea "Daten kommen in Activepices an! Perfekt! Wir sollten jedoch stets auf die Antwo…"
type textarea "x"
type textarea "Daten kommen in Activepices an! Perfekt! Wir sollten jedoch stets auf die Antwo…"
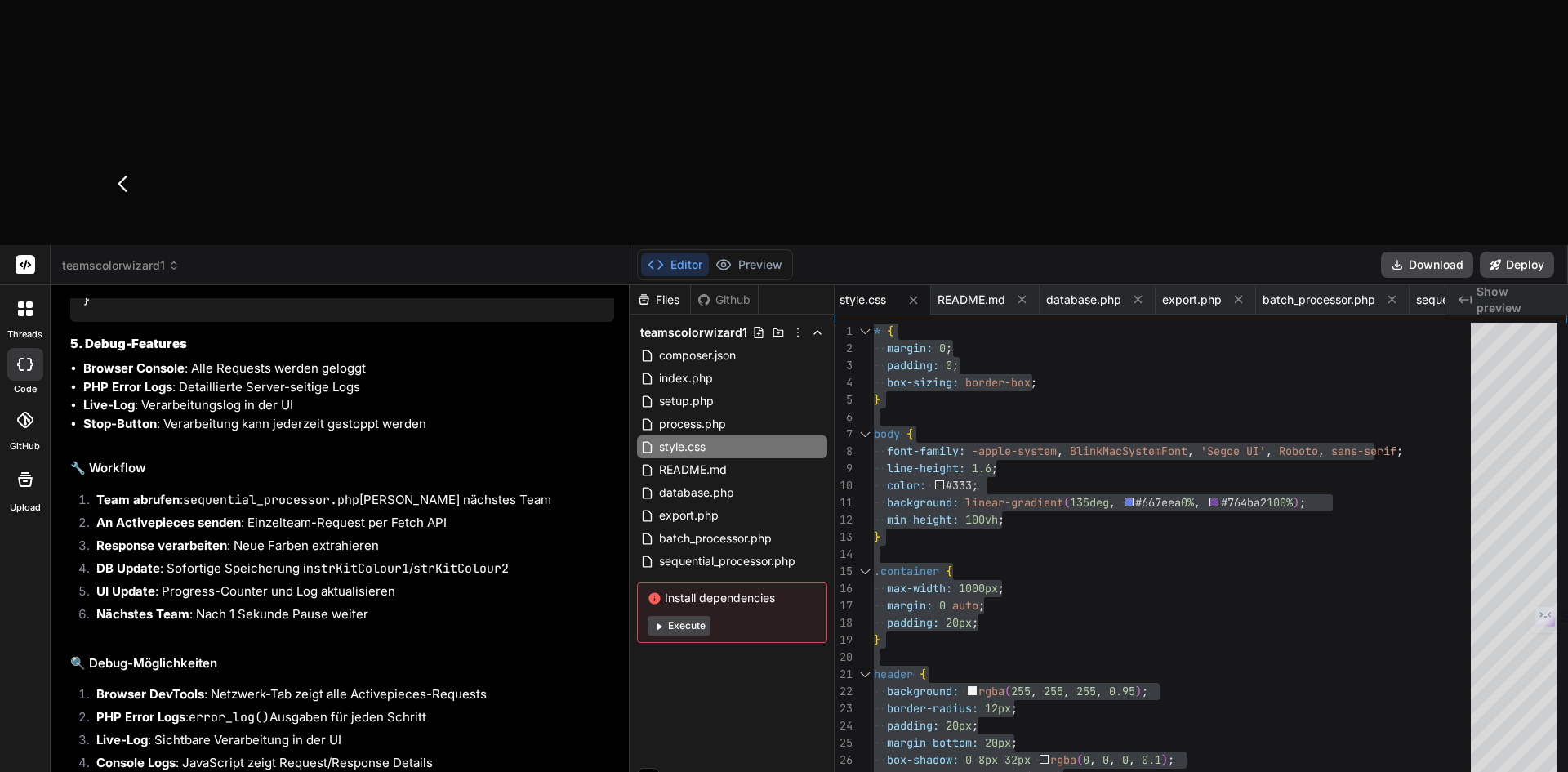
type textarea "x"
type textarea "Daten kommen in Activepices an! Perfekt! Wir sollten jedoch stets auf die Antwo…"
type textarea "x"
type textarea "Daten kommen in Activepices an! Perfekt! Wir sollten jedoch stets auf die Antwo…"
type textarea "x"
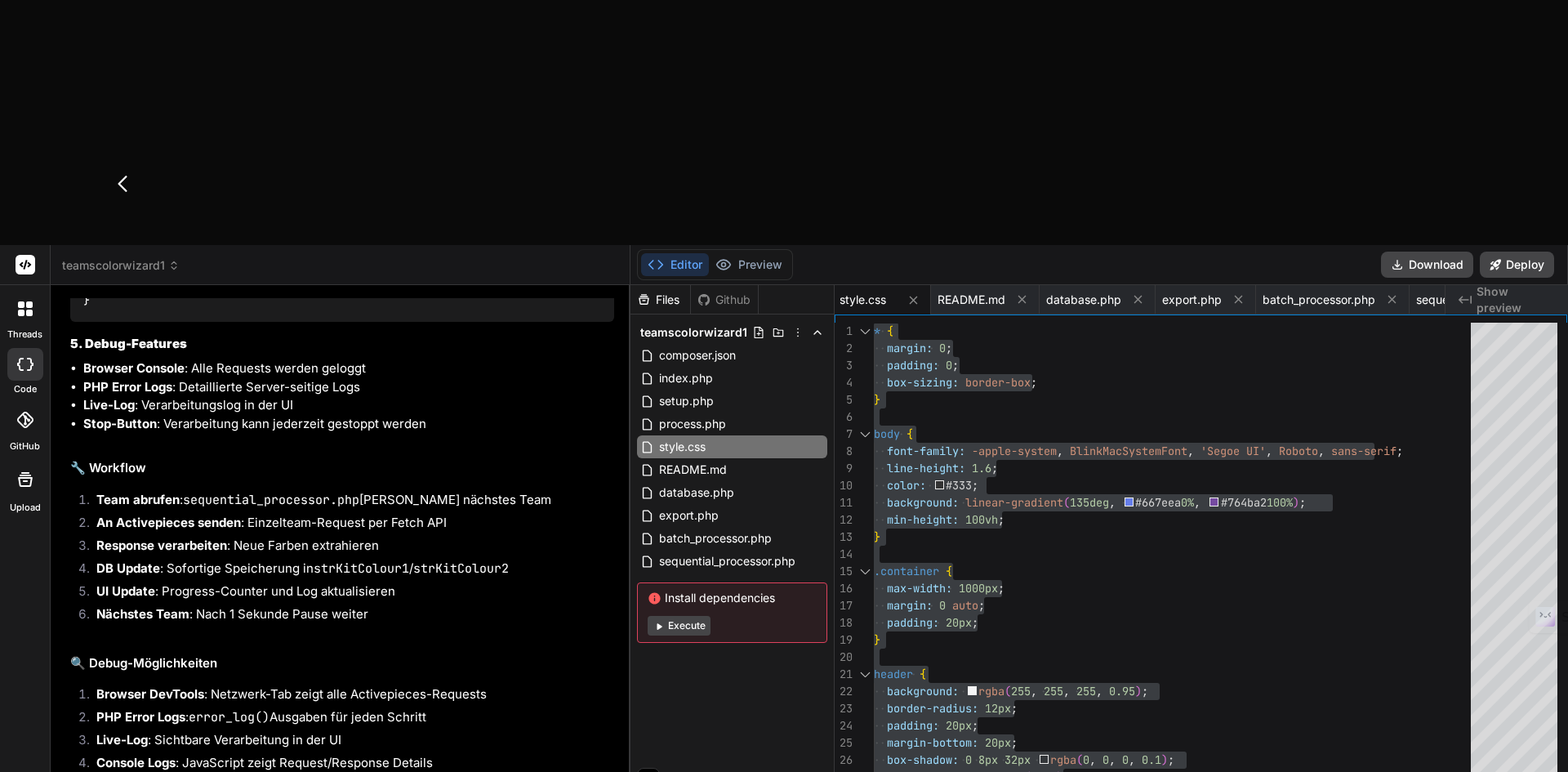
type textarea "Daten kommen in Activepices an! Perfekt! Wir sollten jedoch stets auf die Antwo…"
type textarea "x"
type textarea "Daten kommen in Activepices an! Perfekt! Wir sollten jedoch stets auf die Antwo…"
type textarea "x"
type textarea "Daten kommen in Activepices an! Perfekt! Wir sollten jedoch stets auf die Antwo…"
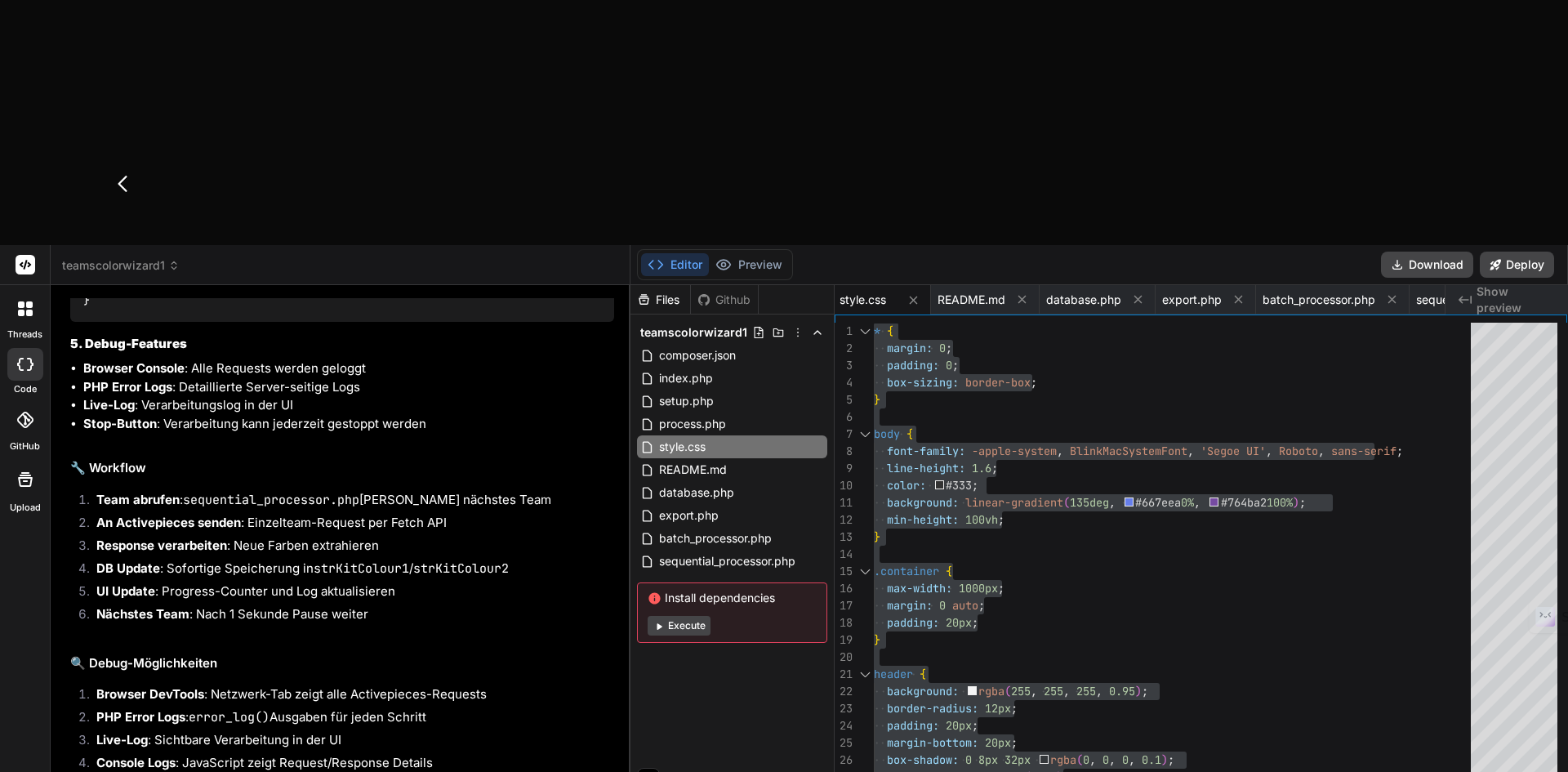
type textarea "x"
type textarea "Daten kommen in Activepices an! Perfekt! Wir sollten jedoch stets auf die Antwo…"
type textarea "x"
type textarea "Daten kommen in Activepices an! Perfekt! Wir sollten jedoch stets auf die Antwo…"
type textarea "x"
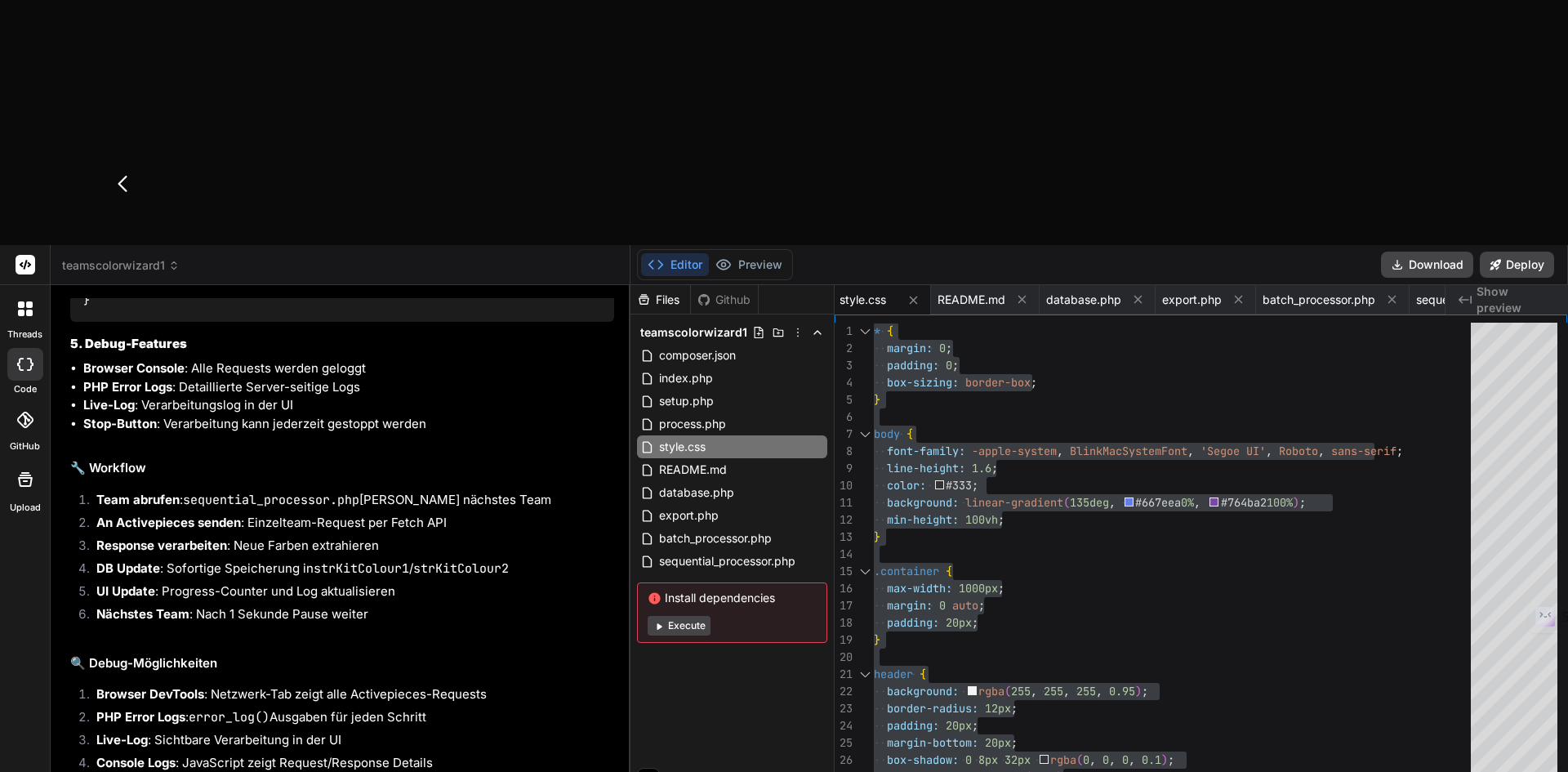
type textarea "Daten kommen in Activepices an! Perfekt! Wir sollten jedoch stets auf die Antwo…"
type textarea "x"
type textarea "Daten kommen in Activepices an! Perfekt! Wir sollten jedoch stets auf die Antwo…"
type textarea "x"
type textarea "Daten kommen in Activepices an! Perfekt! Wir sollten jedoch stets auf die Antwo…"
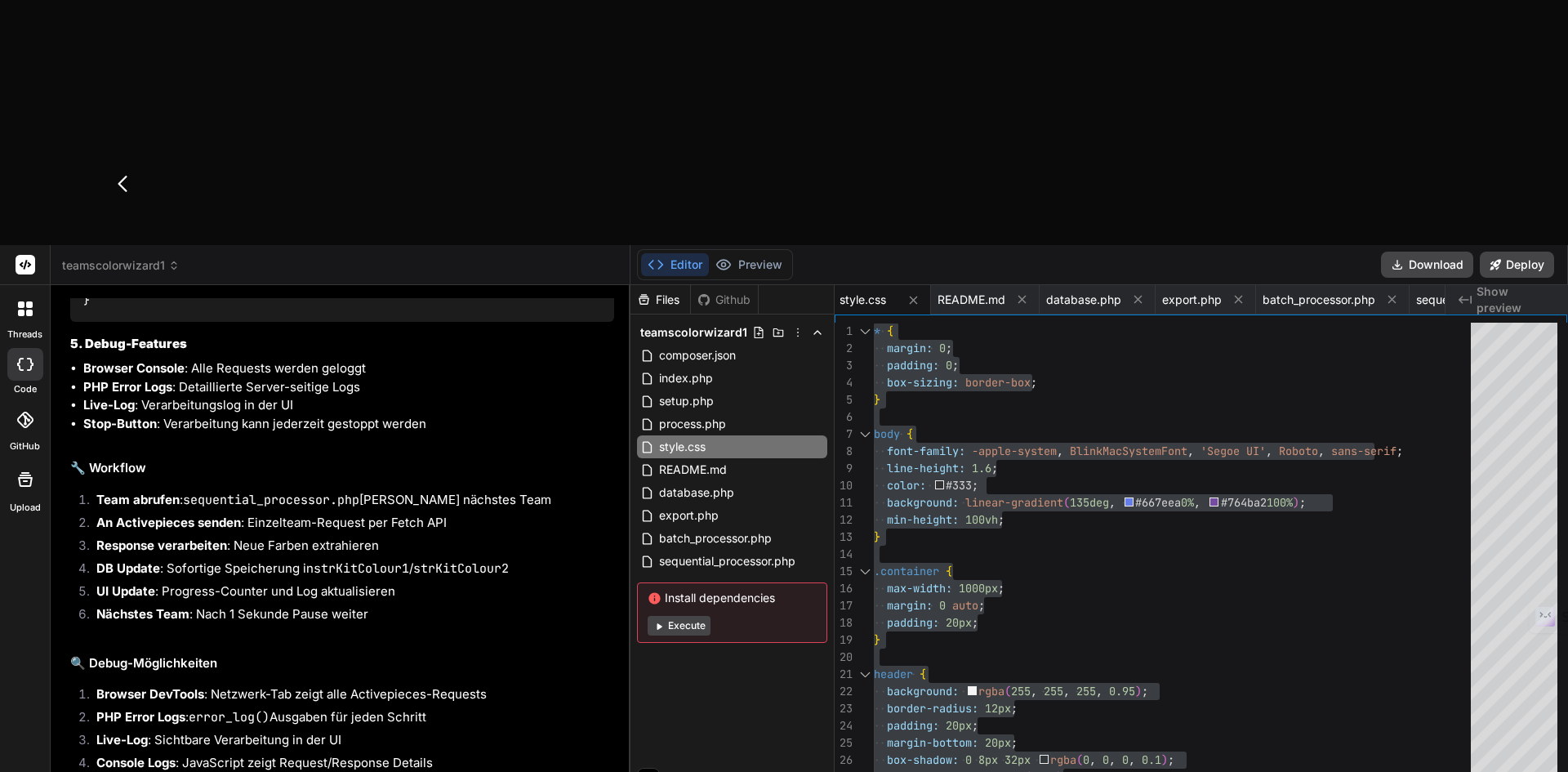
type textarea "x"
type textarea "Daten kommen in Activepices an! Perfekt! Wir sollten jedoch stets auf die Antwo…"
type textarea "x"
type textarea "Daten kommen in Activepices an! Perfekt! Wir sollten jedoch stets auf die Antwo…"
type textarea "x"
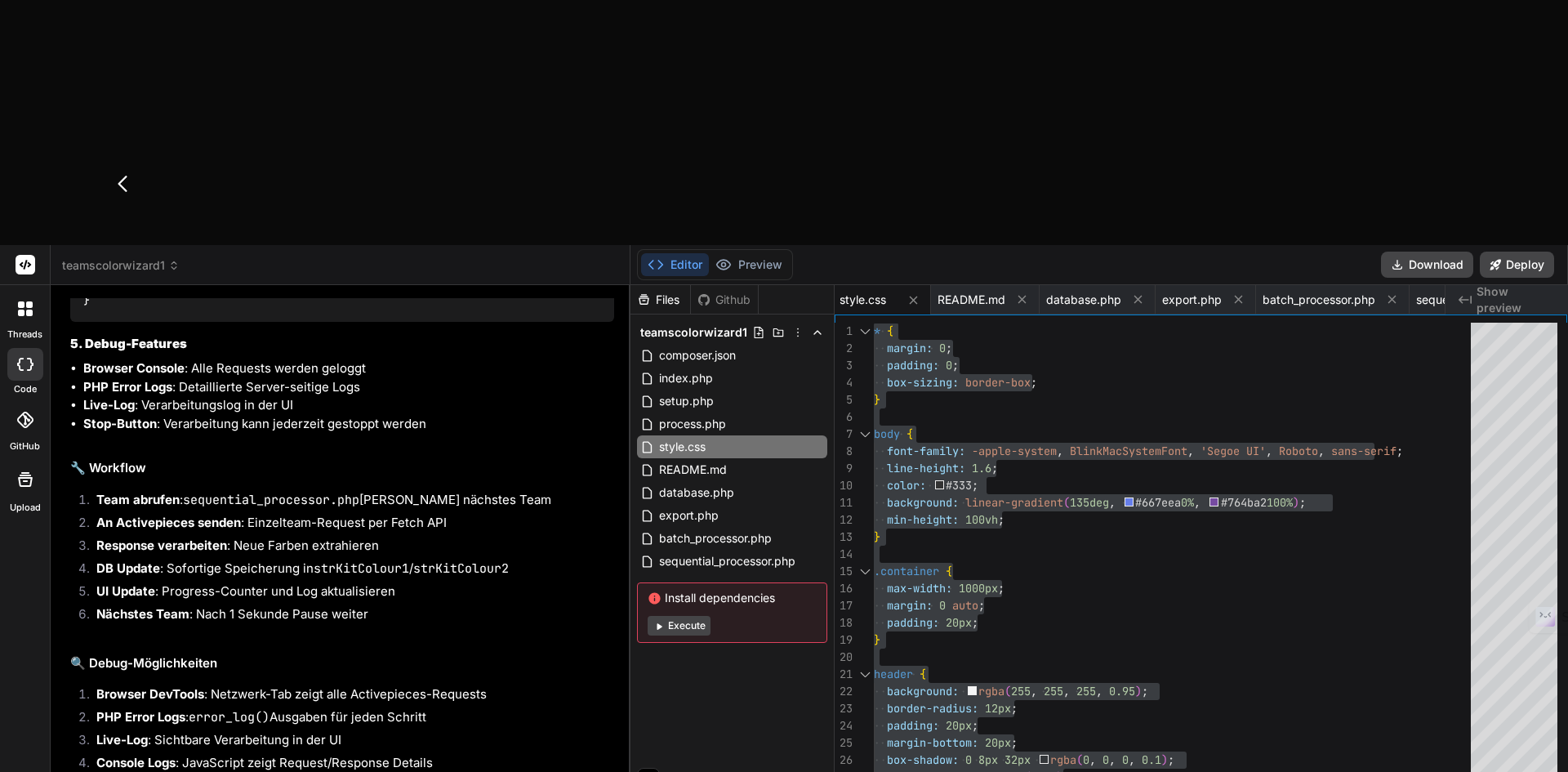
type textarea "Daten kommen in Activepices an! Perfekt! Wir sollten jedoch stets auf die Antwo…"
type textarea "x"
type textarea "Daten kommen in Activepices an! Perfekt! Wir sollten jedoch stets auf die Antwo…"
type textarea "x"
type textarea "Daten kommen in Activepices an! Perfekt! Wir sollten jedoch stets auf die Antwo…"
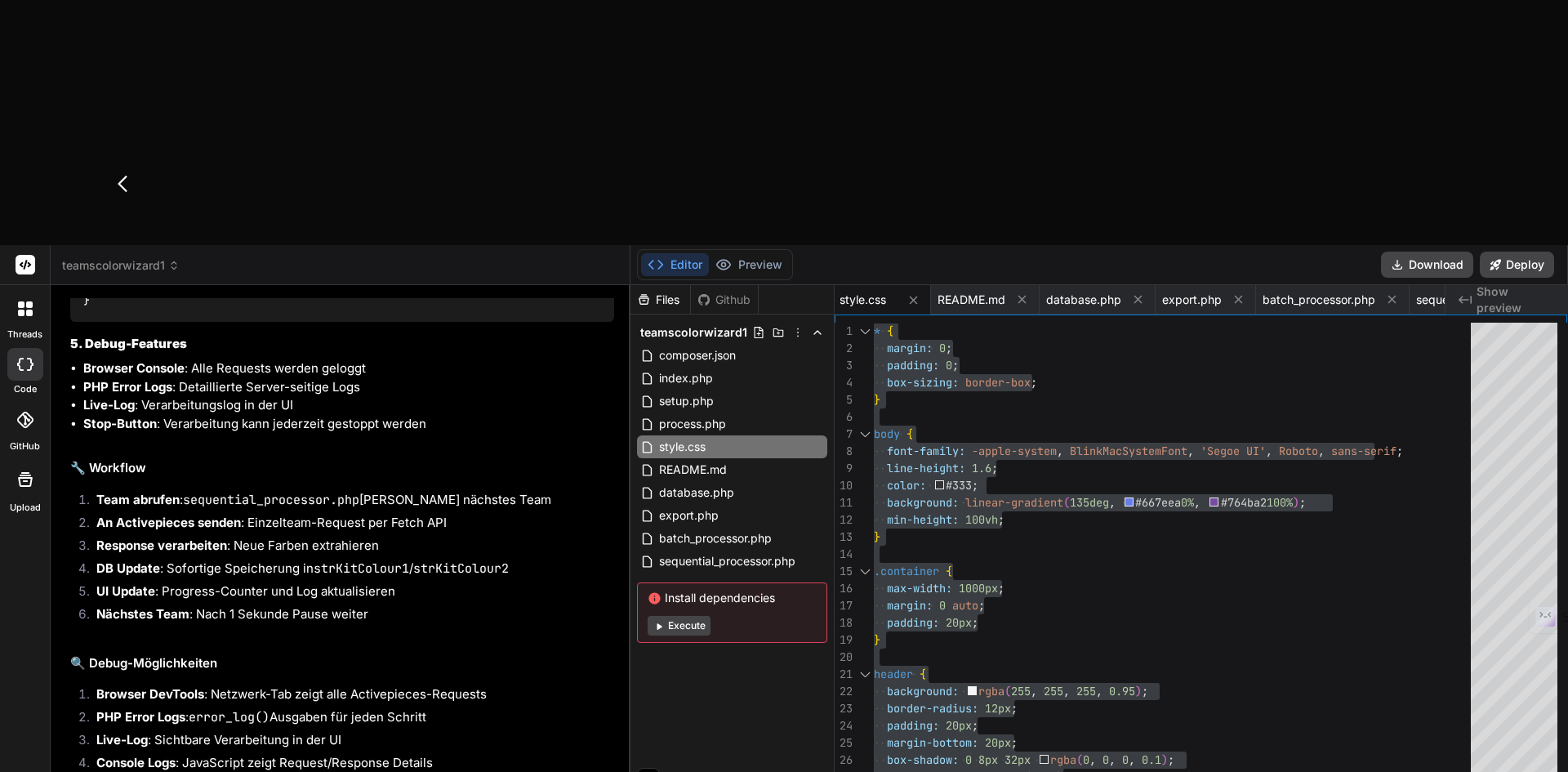
type textarea "x"
type textarea "Daten kommen in Activepices an! Perfekt! Wir sollten jedoch stets auf die Antwo…"
type textarea "x"
type textarea "Daten kommen in Activepices an! Perfekt! Wir sollten jedoch stets auf die Antwo…"
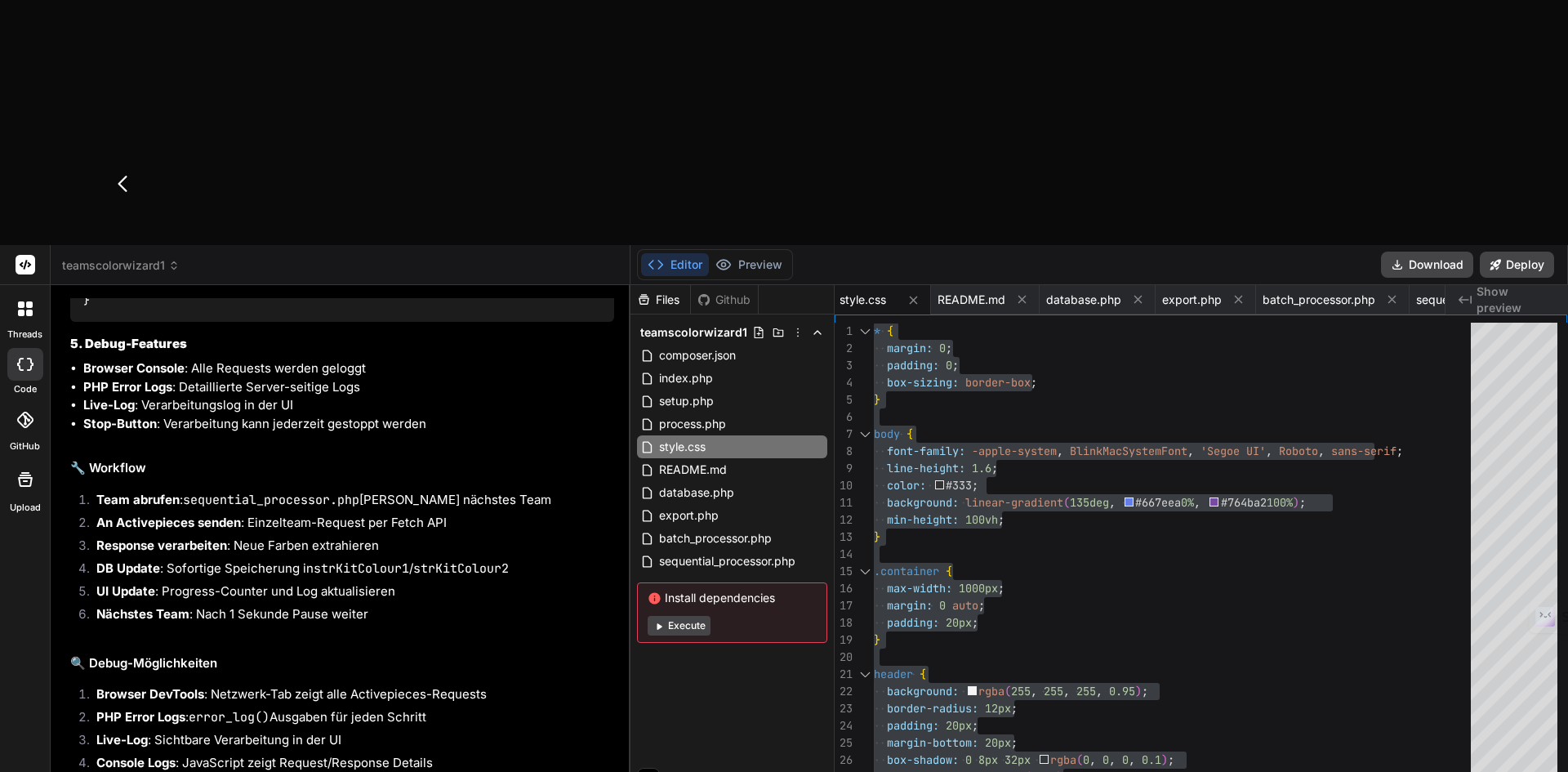
type textarea "x"
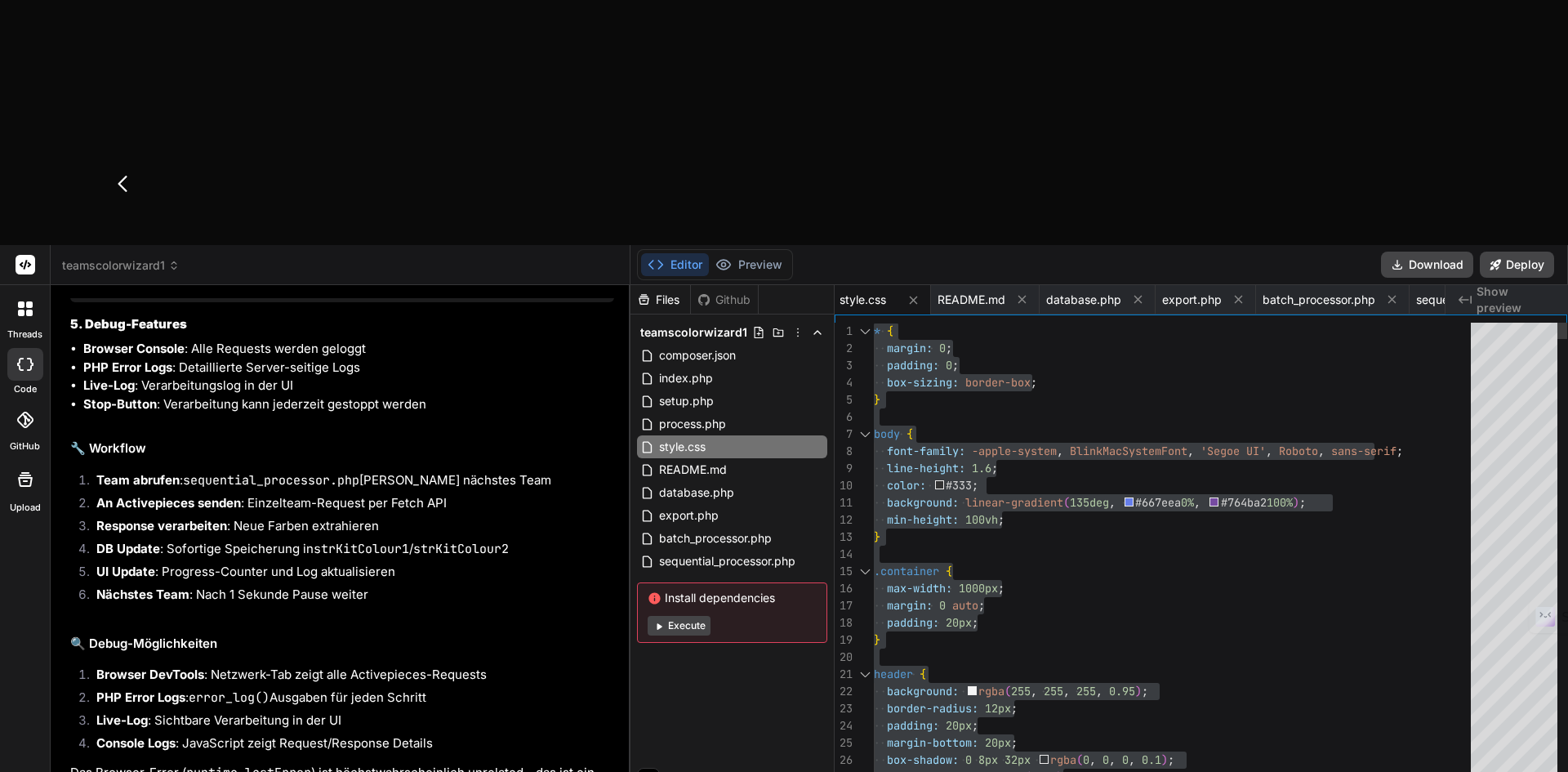
type textarea "Daten kommen in Activepices an! Perfekt! Wir sollten jedoch stets auf die Antwo…"
type textarea "x"
type textarea "Daten kommen in Activepices an! Perfekt! Wir sollten jedoch stets auf die Antwo…"
type textarea "x"
type textarea "Daten kommen in Activepices an! Perfekt! Wir sollten jedoch stets auf die Antwo…"
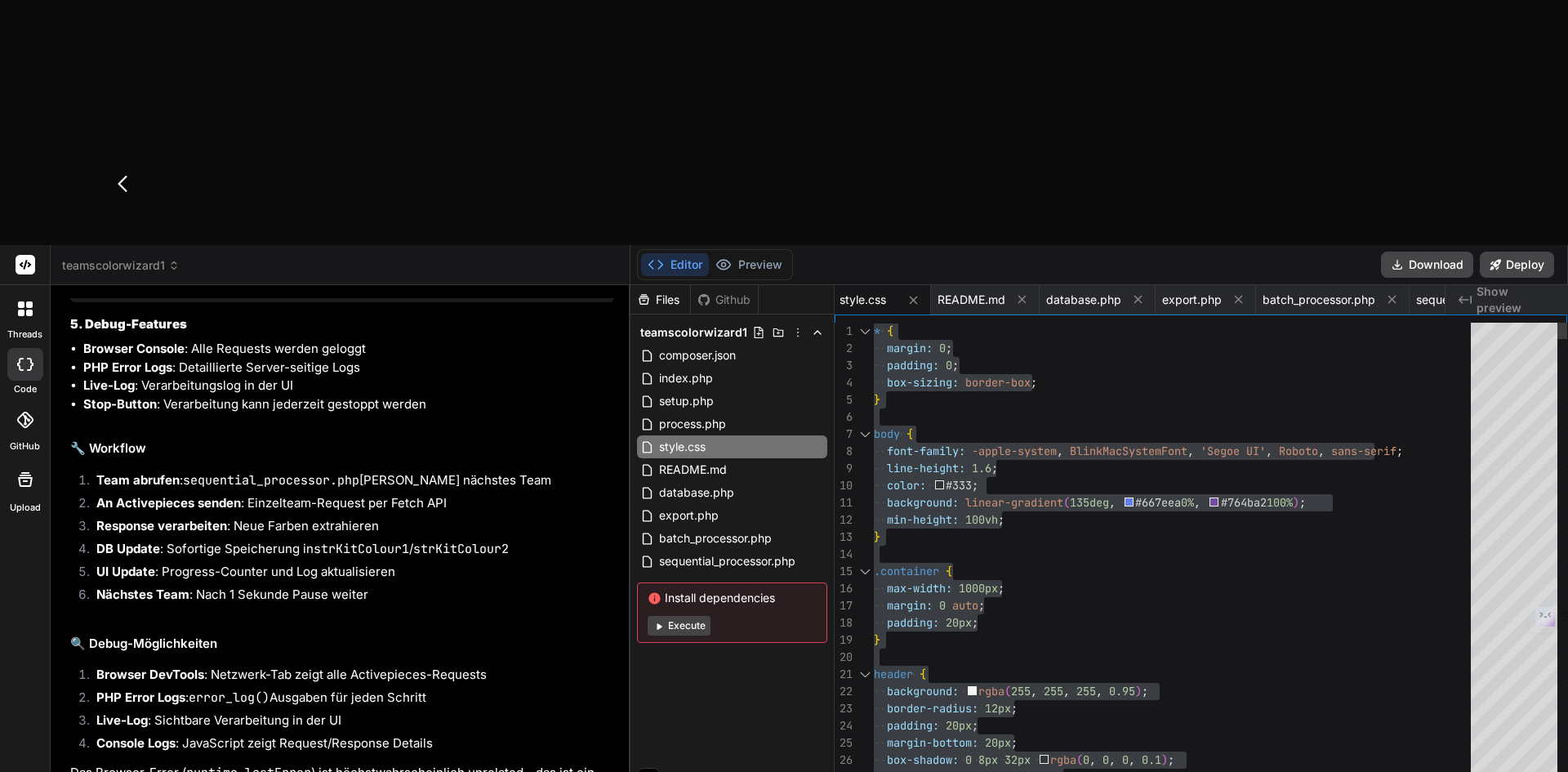
type textarea "x"
type textarea "Daten kommen in Activepices an! Perfekt! Wir sollten jedoch stets auf die Antwo…"
type textarea "x"
type textarea "Daten kommen in Activepices an! Perfekt! Wir sollten jedoch stets auf die Antwo…"
type textarea "x"
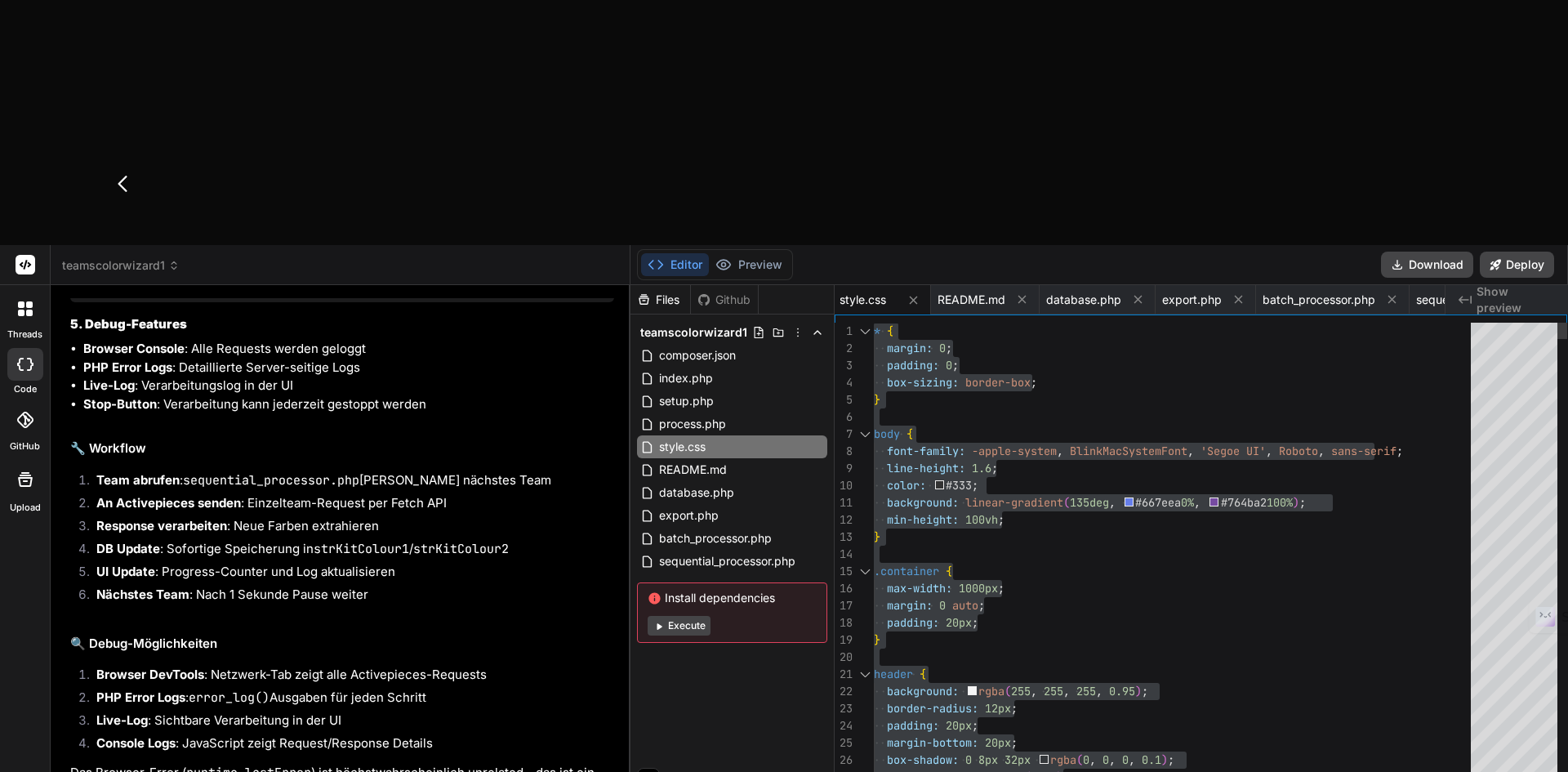
type textarea "Daten kommen in Activepices an! Perfekt! Wir sollten jedoch stets auf die Antwo…"
type textarea "x"
type textarea "Daten kommen in Activepices an! Perfekt! Wir sollten jedoch stets auf die Antwo…"
type textarea "x"
type textarea "Daten kommen in Activepices an! Perfekt! Wir sollten jedoch stets auf die Antwo…"
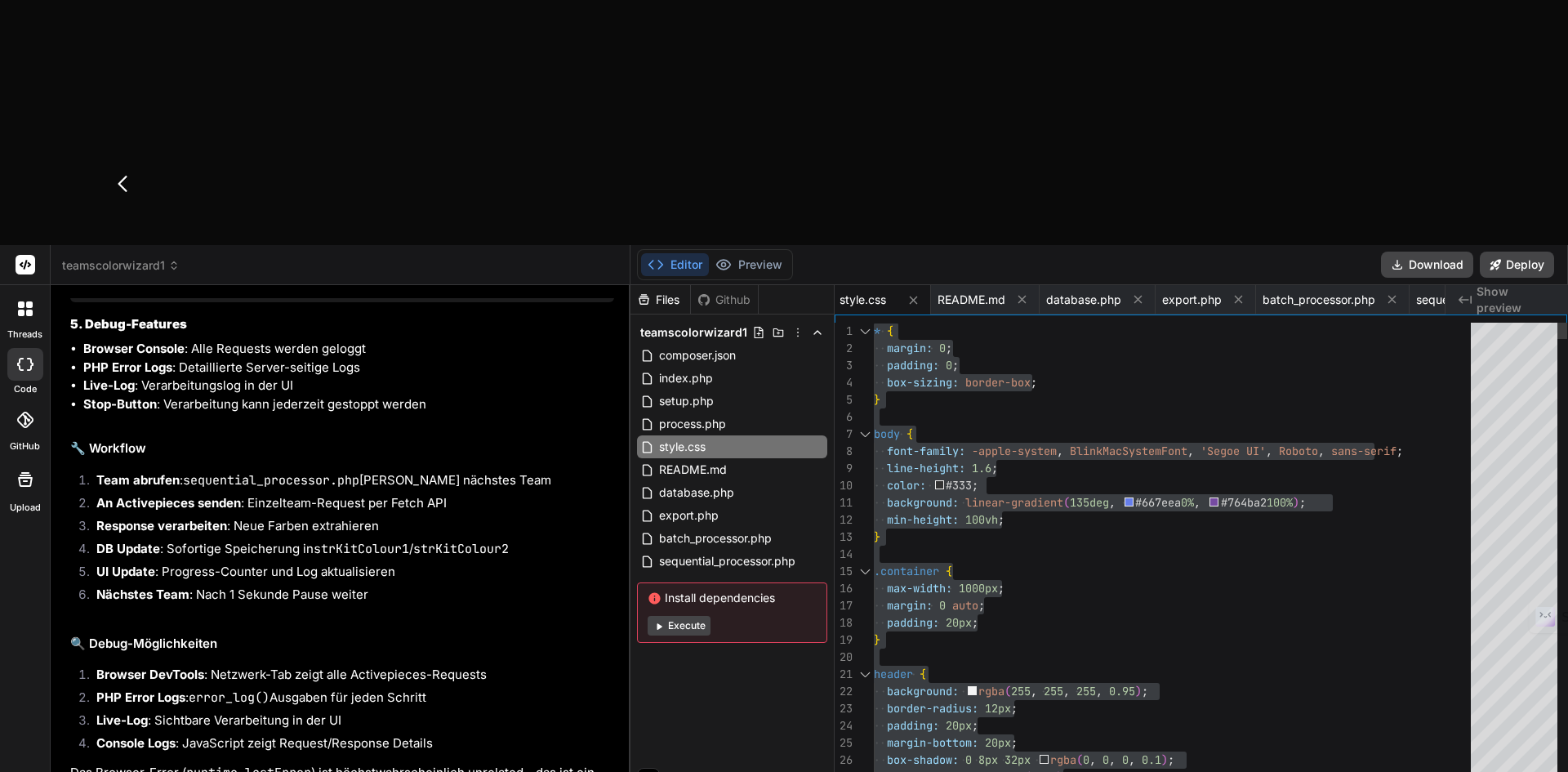
type textarea "x"
type textarea "Daten kommen in Activepices an! Perfekt! Wir sollten jedoch stets auf die Antwo…"
type textarea "x"
type textarea "Daten kommen in Activepices an! Perfekt! Wir sollten jedoch stets auf die Antwo…"
type textarea "x"
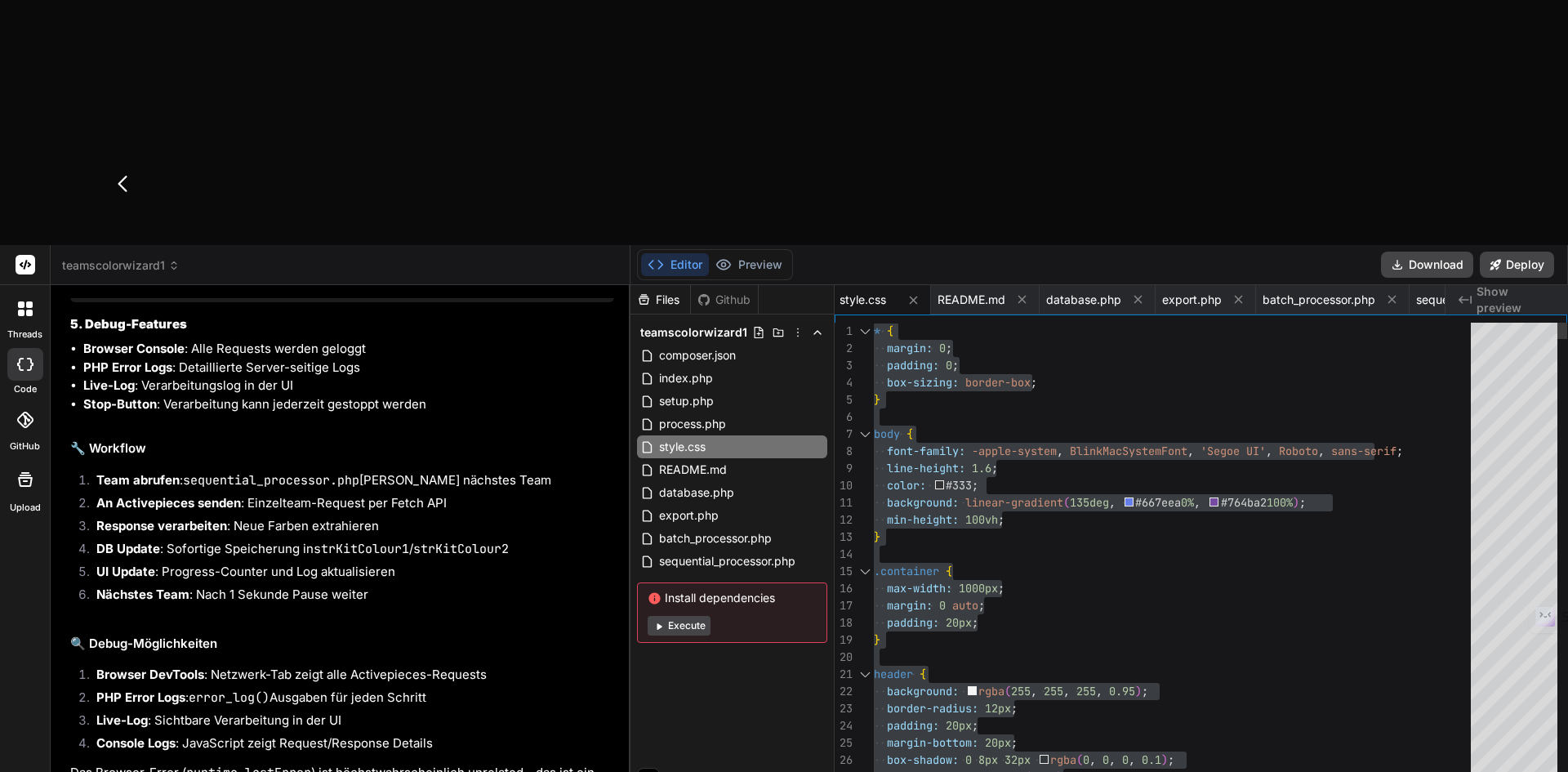
type textarea "Daten kommen in Activepices an! Perfekt! Wir sollten jedoch stets auf die Antwo…"
type textarea "x"
type textarea "Daten kommen in Activepices an! Perfekt! Wir sollten jedoch stets auf die Antwo…"
type textarea "x"
type textarea "Daten kommen in Activepices an! Perfekt! Wir sollten jedoch stets auf die Antwo…"
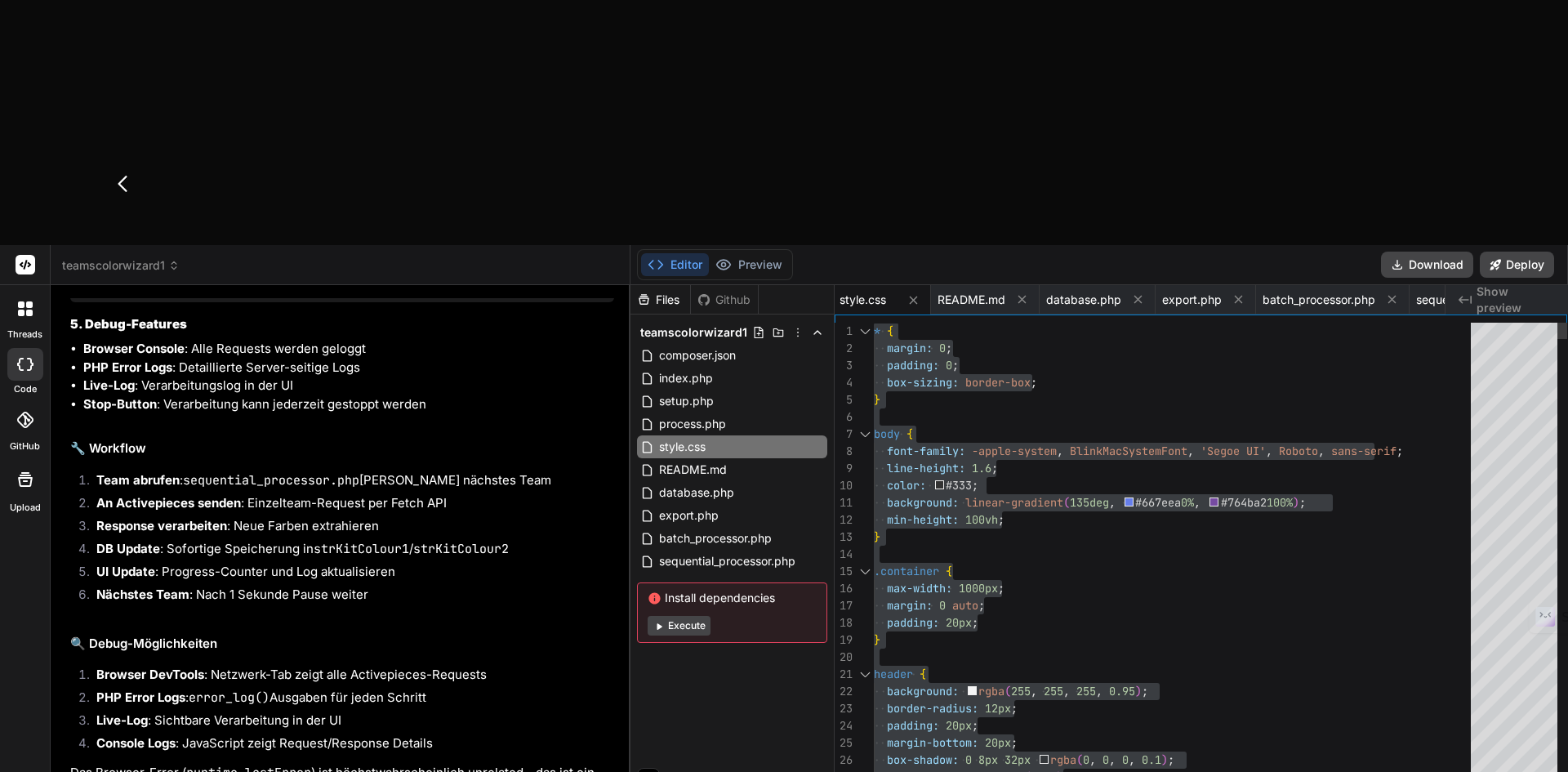
type textarea "x"
type textarea "Daten kommen in Activepices an! Perfekt! Wir sollten jedoch stets auf die Antwo…"
type textarea "x"
type textarea "Daten kommen in Activepices an! Perfekt! Wir sollten jedoch stets auf die Antwo…"
type textarea "x"
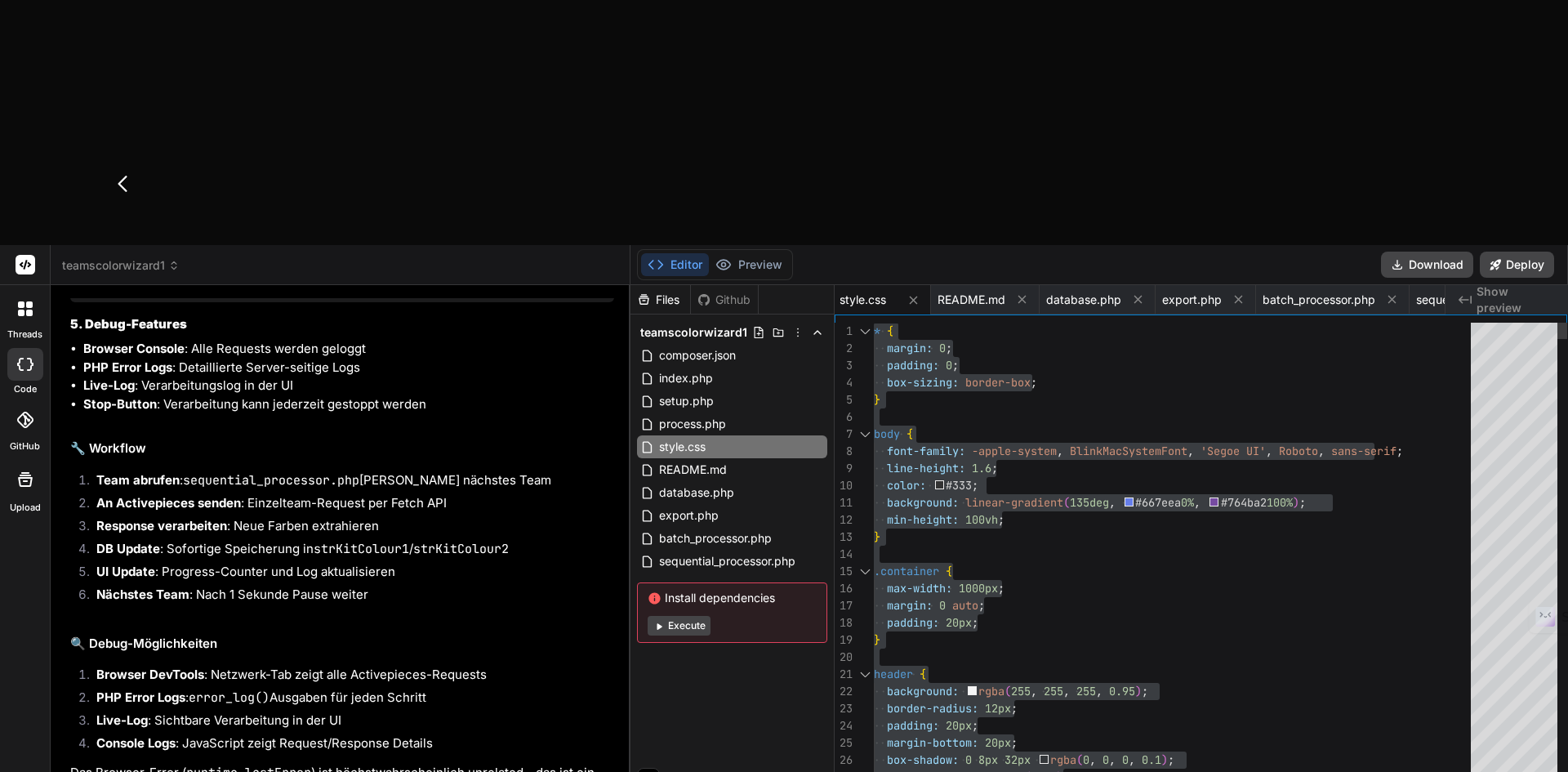
type textarea "Daten kommen in Activepices an! Perfekt! Wir sollten jedoch stets auf die Antwo…"
type textarea "x"
type textarea "Daten kommen in Activepices an! Perfekt! Wir sollten jedoch stets auf die Antwo…"
type textarea "x"
type textarea "Daten kommen in Activepices an! Perfekt! Wir sollten jedoch stets auf die Antwo…"
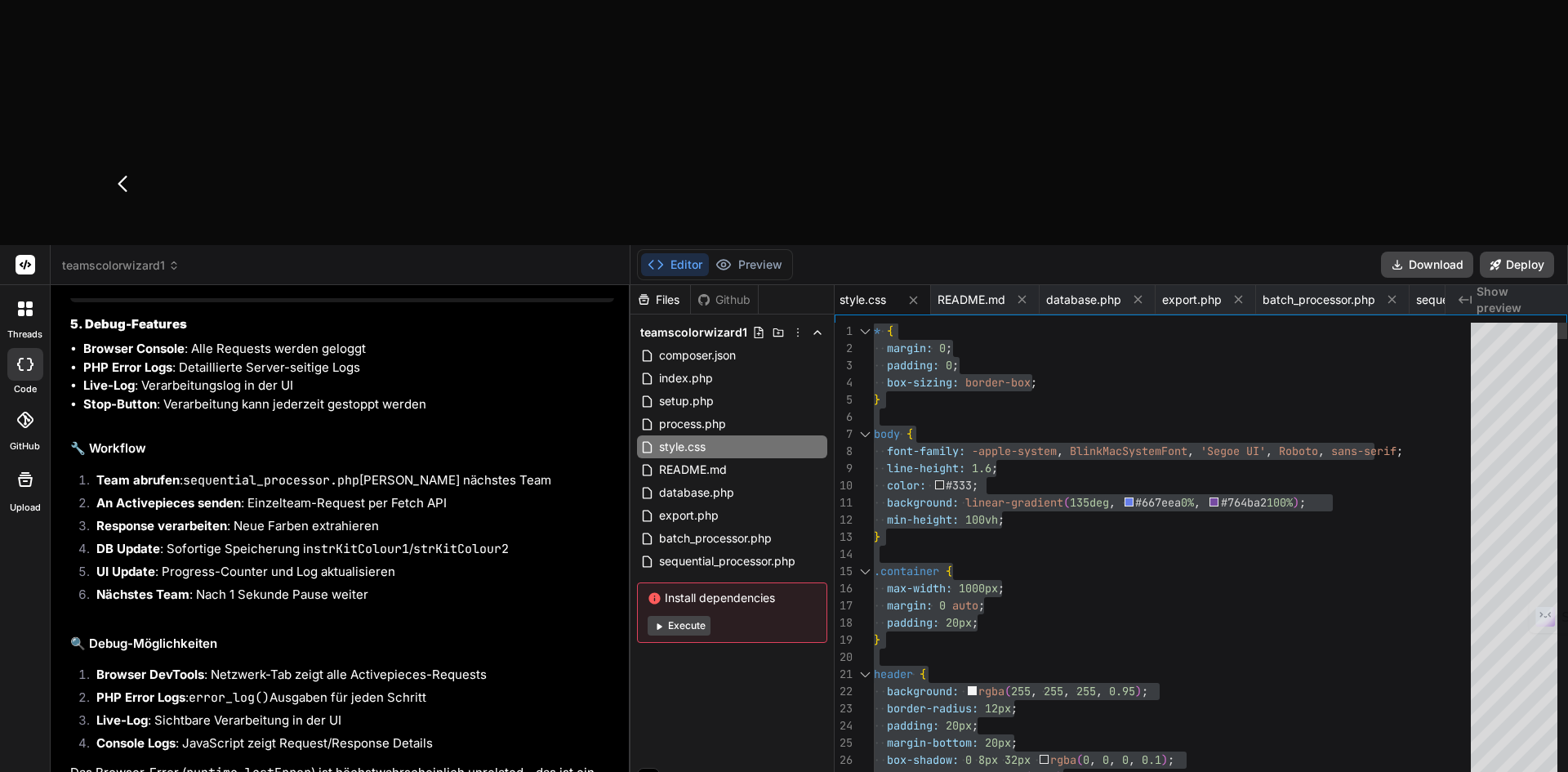
type textarea "x"
type textarea "Daten kommen in Activepices an! Perfekt! Wir sollten jedoch stets auf die Antwo…"
type textarea "x"
type textarea "Daten kommen in Activepices an! Perfekt! Wir sollten jedoch stets auf die Antwo…"
type textarea "x"
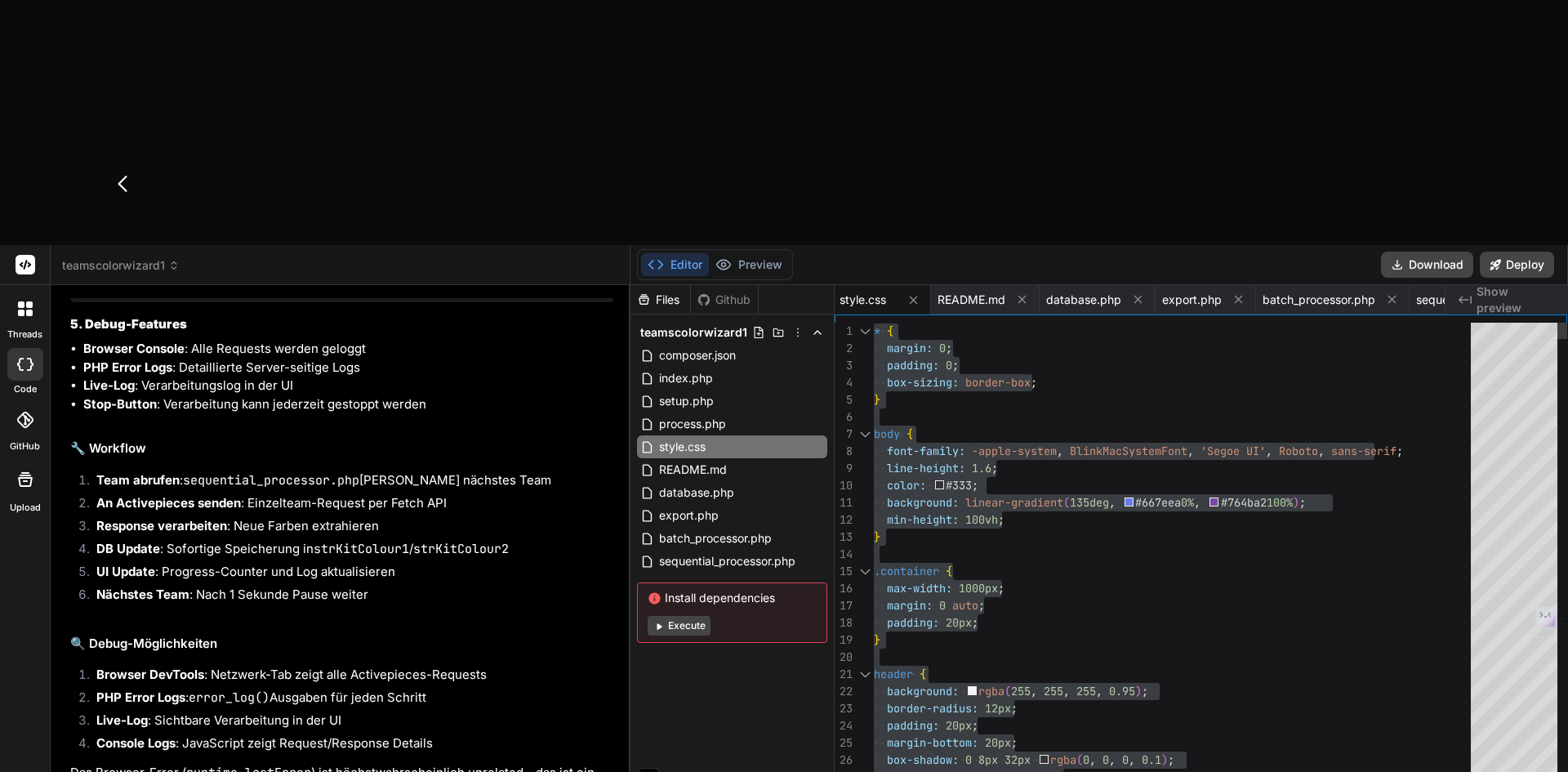
type textarea "Daten kommen in Activepices an! Perfekt! Wir sollten jedoch stets auf die Antwo…"
type textarea "x"
type textarea "Daten kommen in Activepices an! Perfekt! Wir sollten jedoch stets auf die Antwo…"
type textarea "x"
type textarea "Daten kommen in Activepices an! Perfekt! Wir sollten jedoch stets auf die Antwo…"
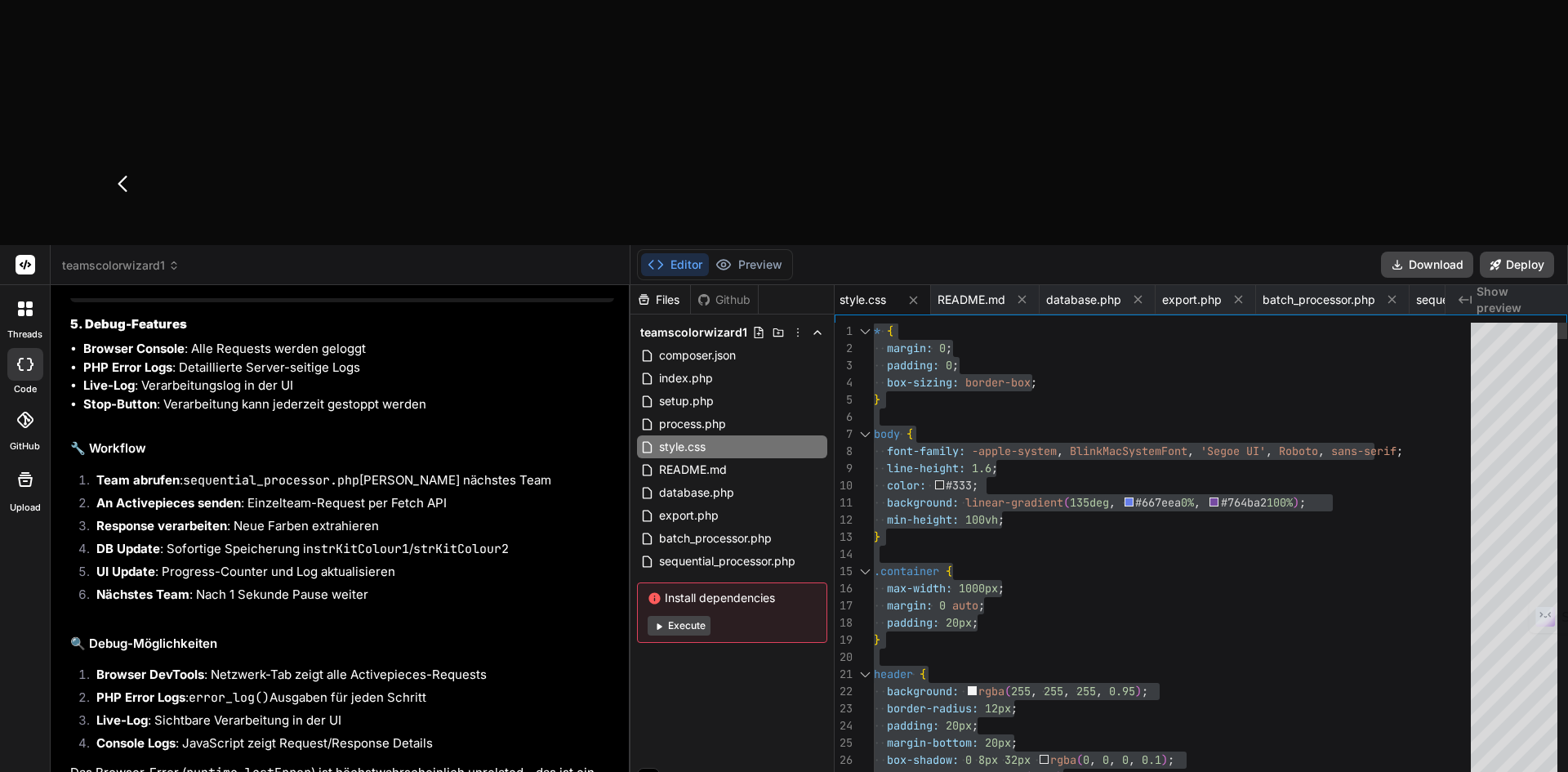
type textarea "x"
type textarea "Daten kommen in Activepices an! Perfekt! Wir sollten jedoch stets auf die Antwo…"
type textarea "x"
type textarea "Daten kommen in Activepices an! Perfekt! Wir sollten jedoch stets auf die Antwo…"
type textarea "x"
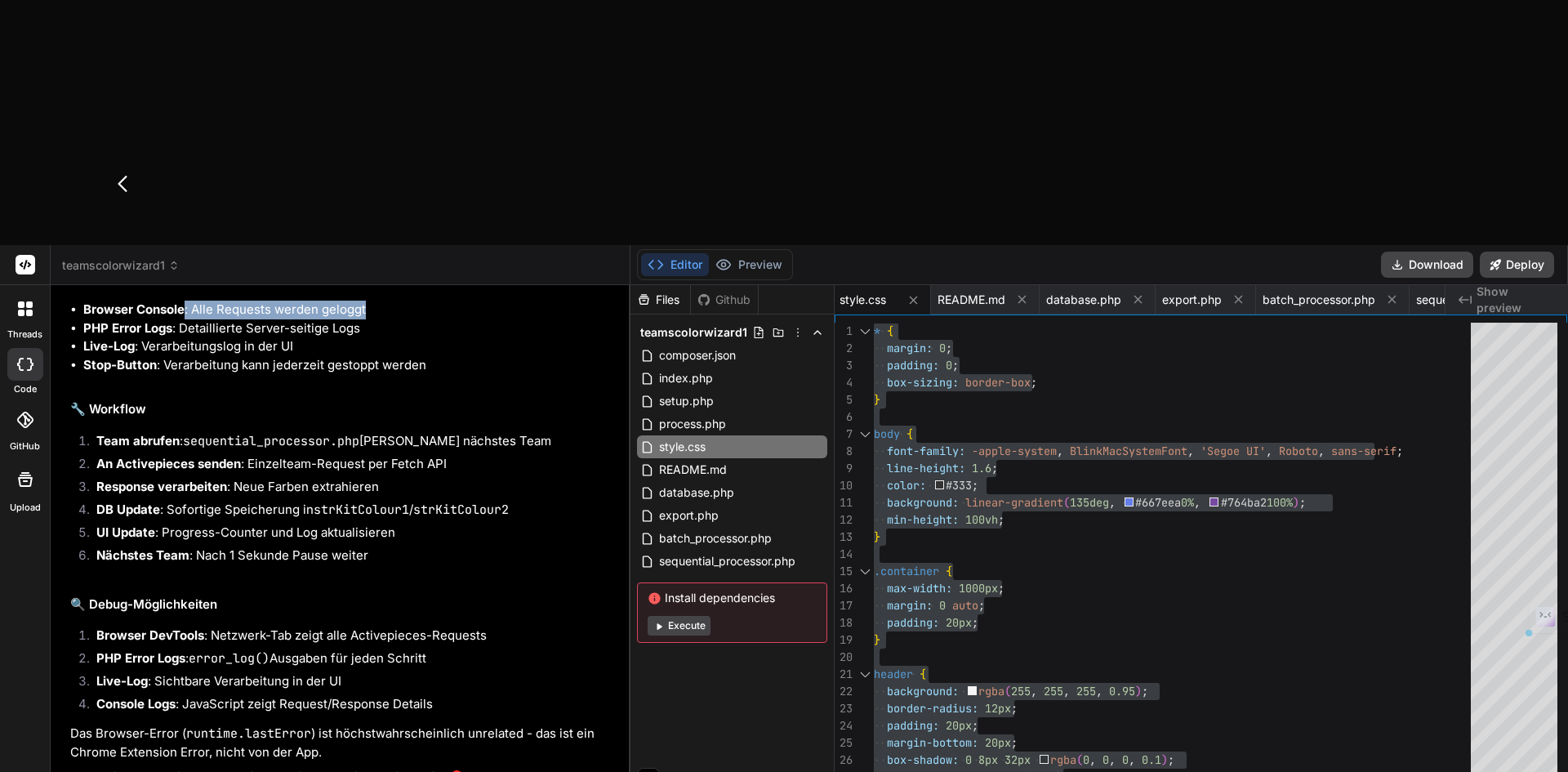
drag, startPoint x: 184, startPoint y: 173, endPoint x: 407, endPoint y: 183, distance: 223.2
click at [407, 300] on li "Browser Console : Alle Requests werden geloggt" at bounding box center [349, 310] width 531 height 19
click at [393, 432] on li "Team abrufen : sequential_processor.php holt nächstes Team" at bounding box center [349, 444] width 531 height 23
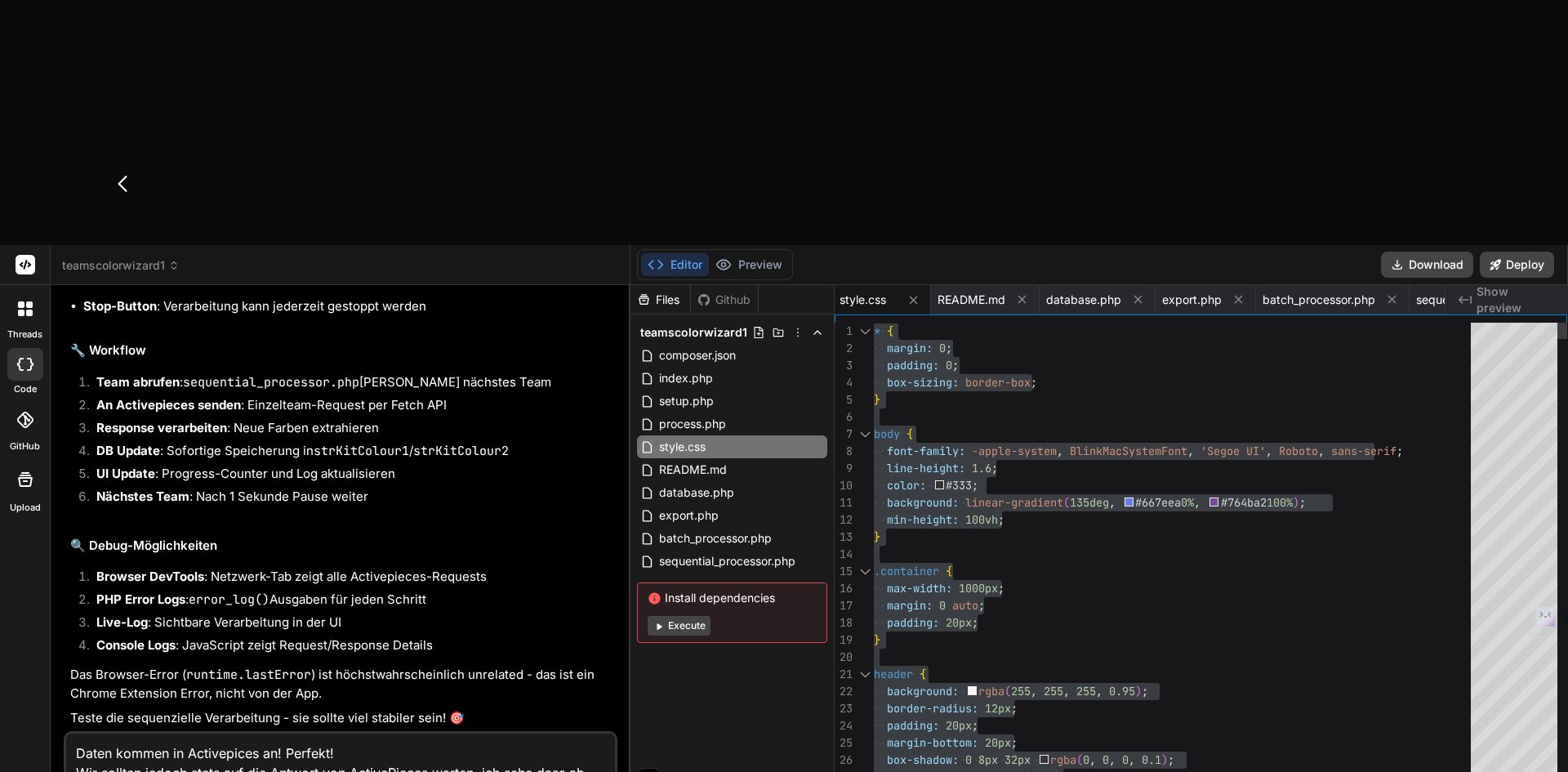
scroll to position [2, 0]
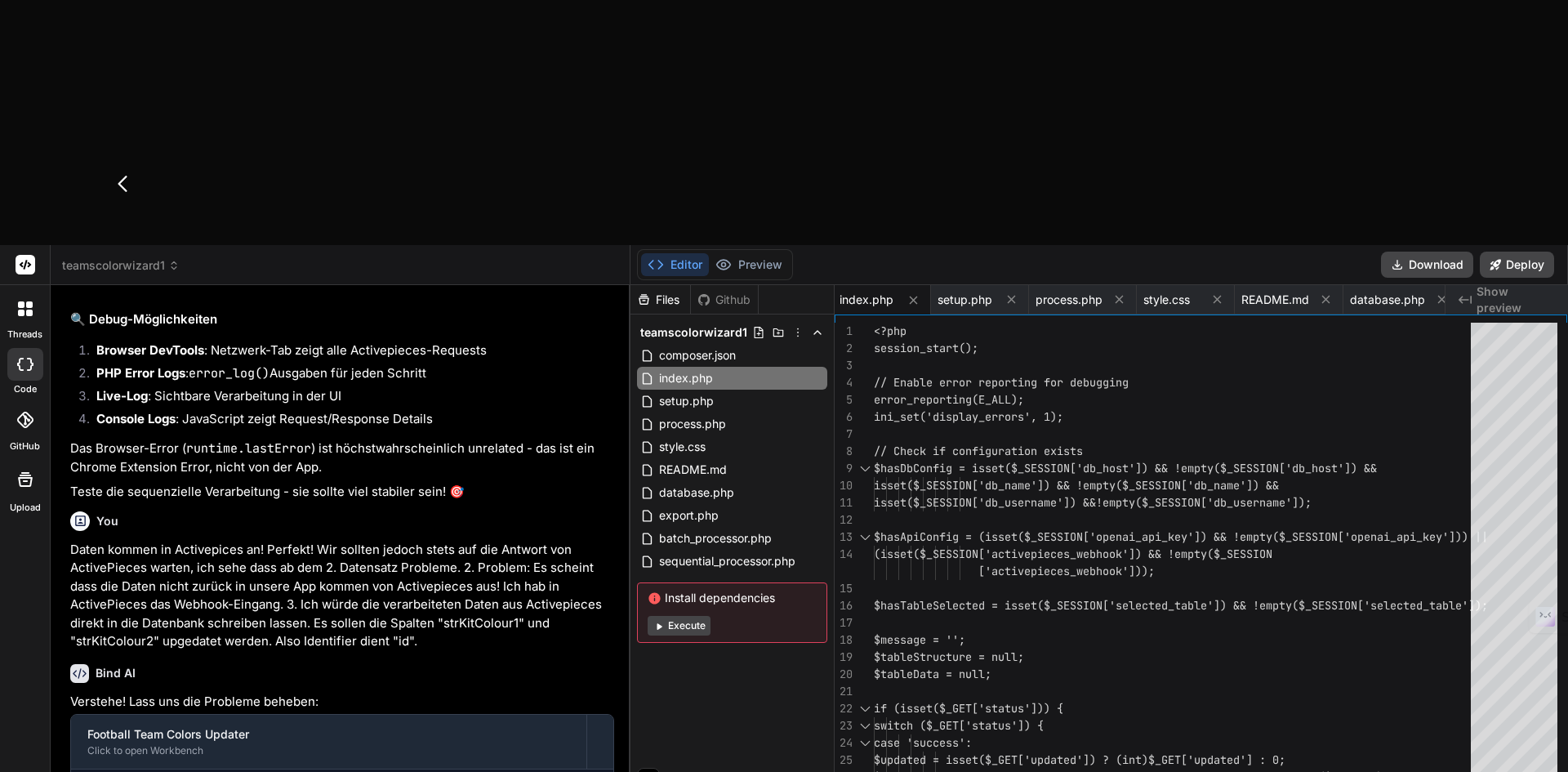
scroll to position [14810, 0]
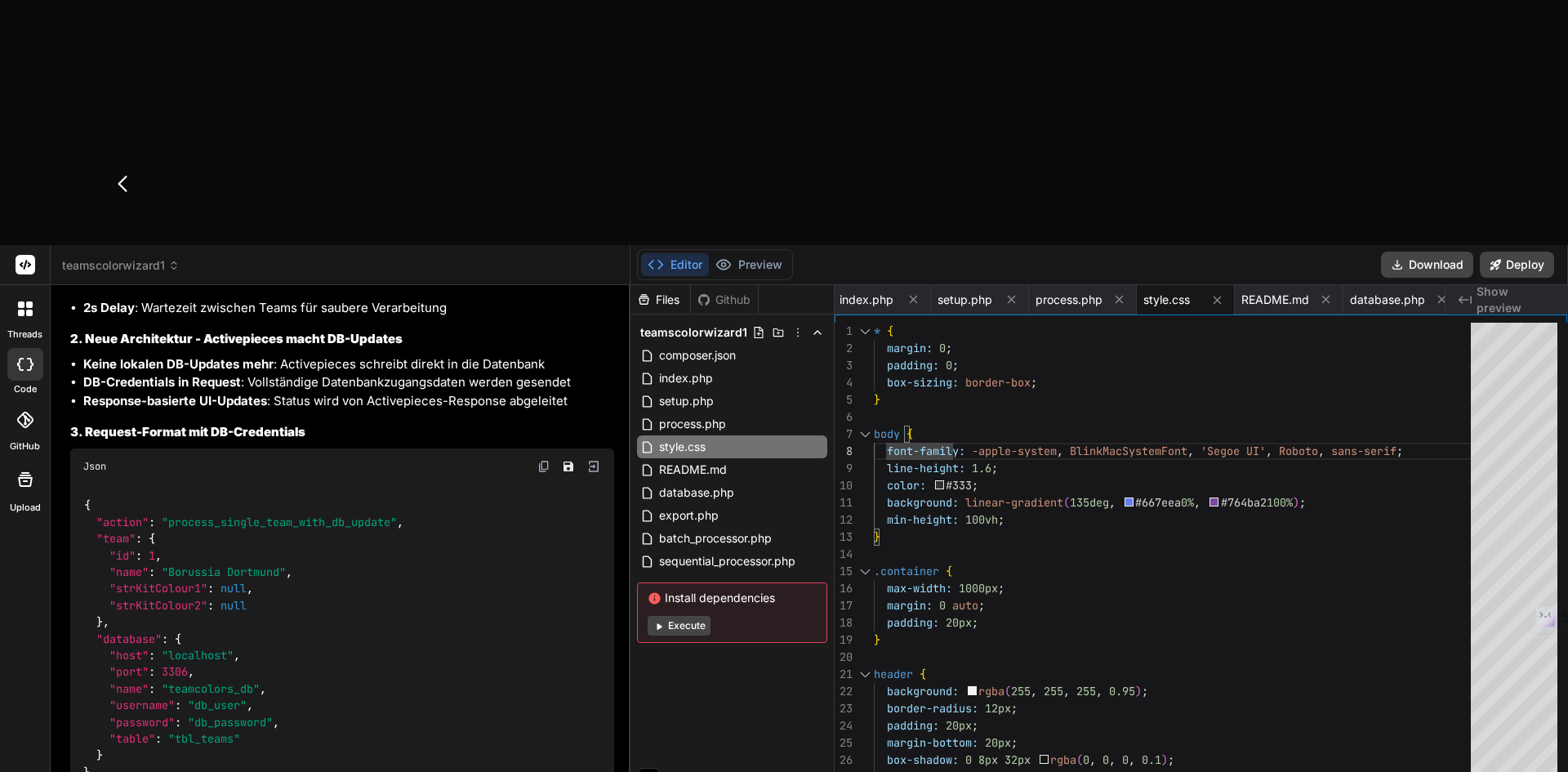
scroll to position [15219, 0]
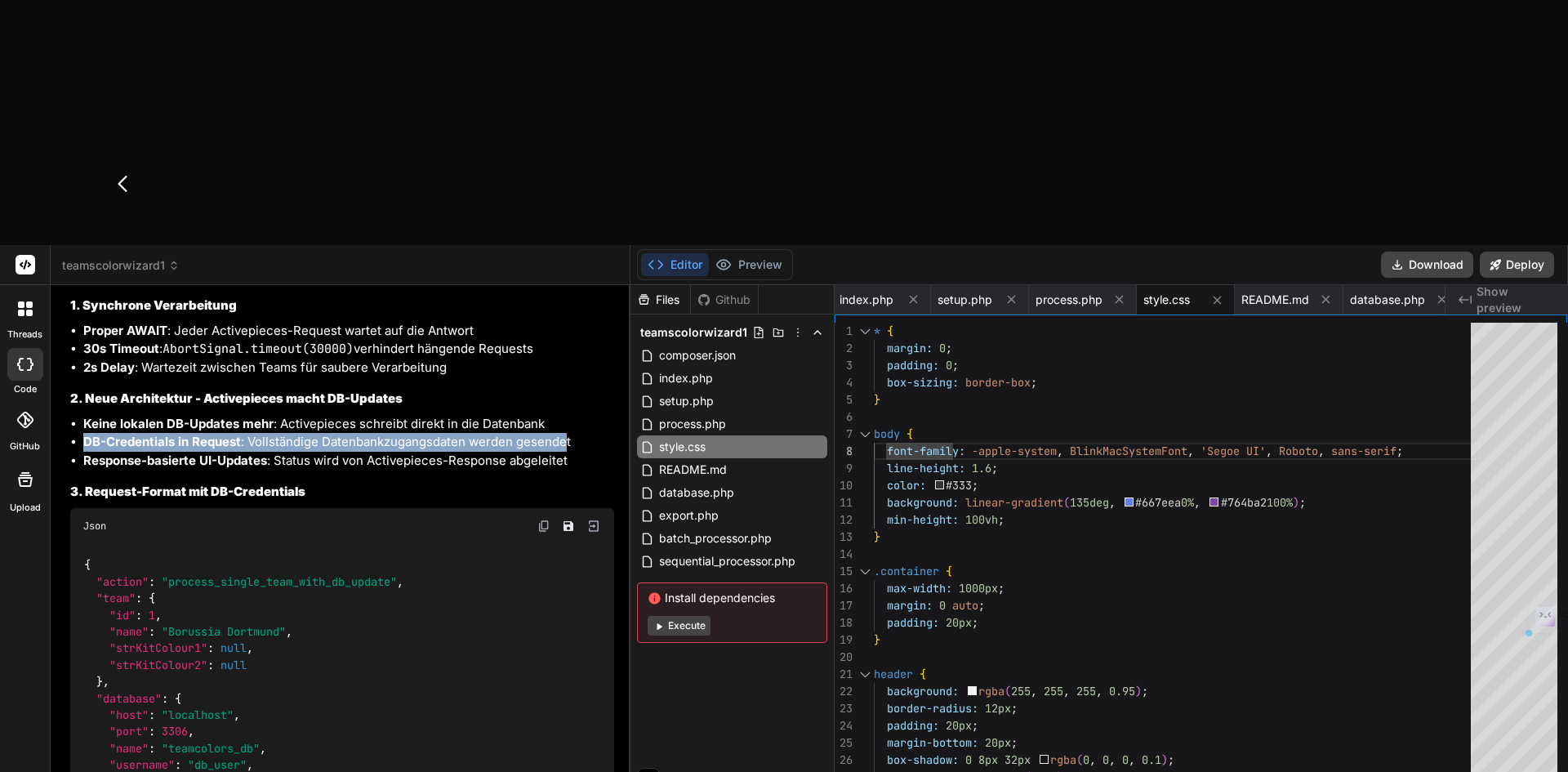
drag, startPoint x: 87, startPoint y: 417, endPoint x: 570, endPoint y: 420, distance: 483.0
click at [570, 433] on li "DB-Credentials in Request : Vollständige Datenbankzugangsdaten werden gesendet" at bounding box center [349, 443] width 531 height 19
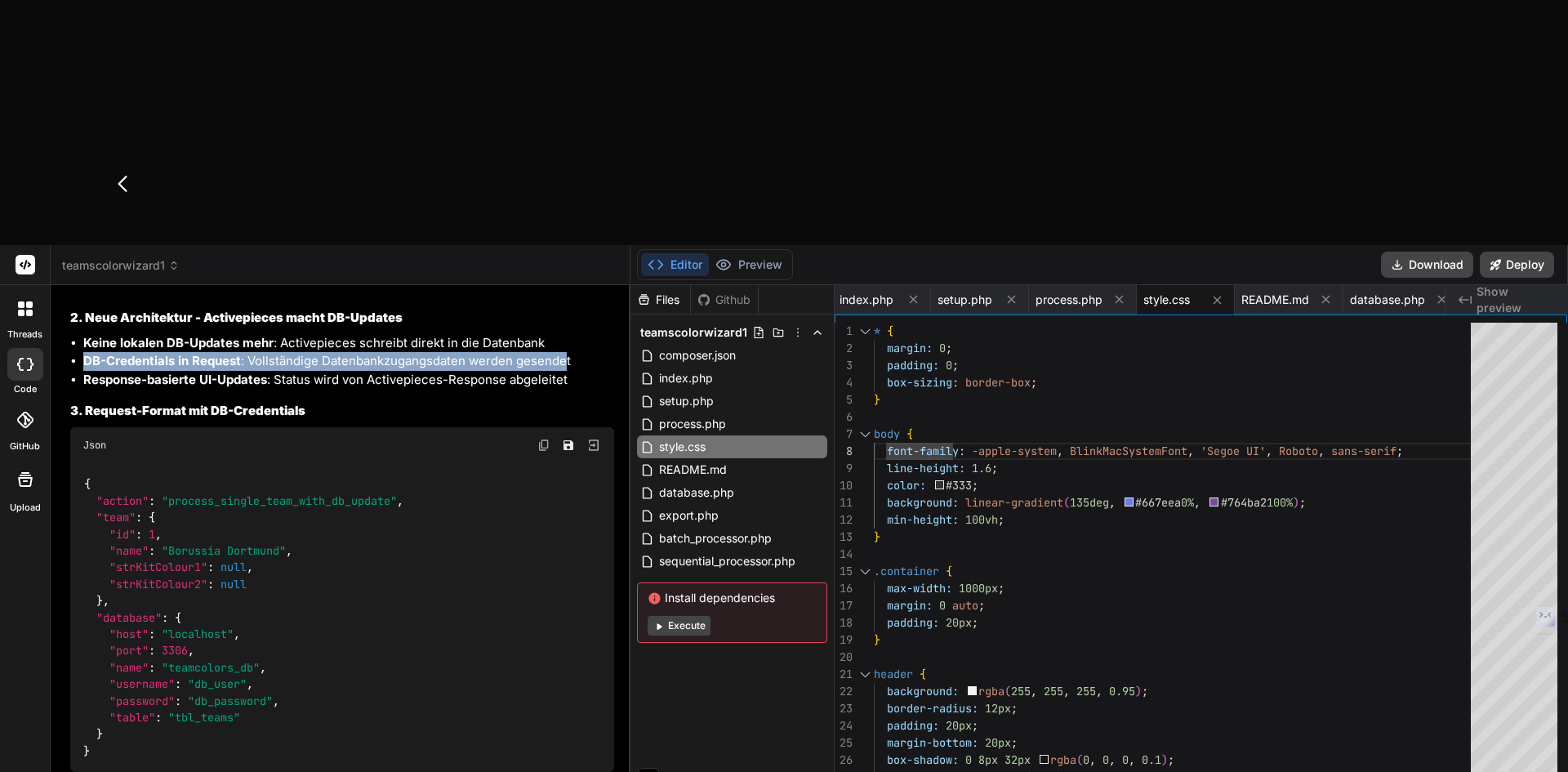
scroll to position [15301, 0]
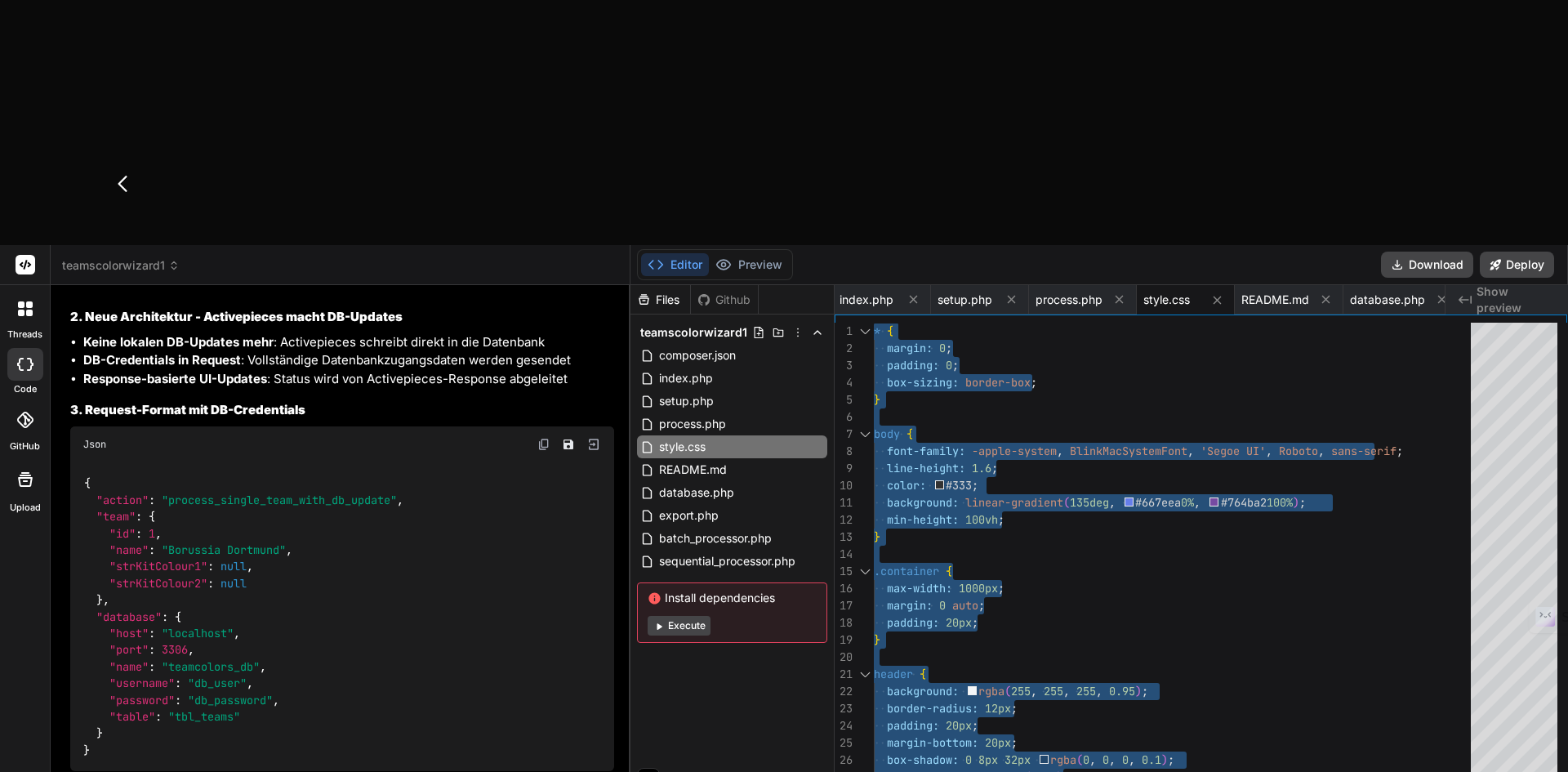
click at [109, 278] on strong "2s Delay" at bounding box center [109, 286] width 51 height 15
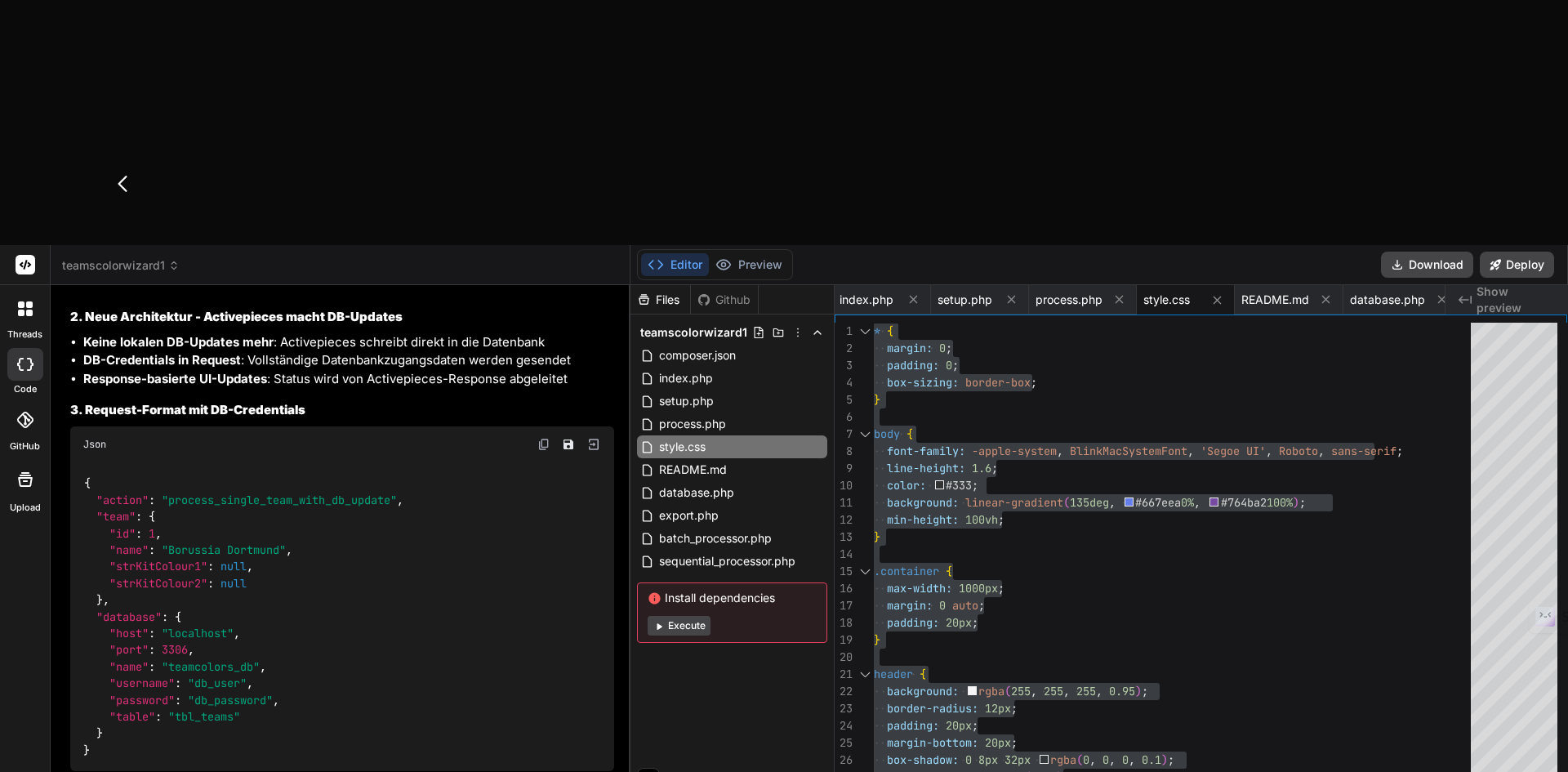
drag, startPoint x: 232, startPoint y: 658, endPoint x: 61, endPoint y: 682, distance: 172.7
click at [61, 682] on div "Bind AI Web Search Created with Pixso. Code Generator You Bind AI I understand …" at bounding box center [340, 650] width 580 height 731
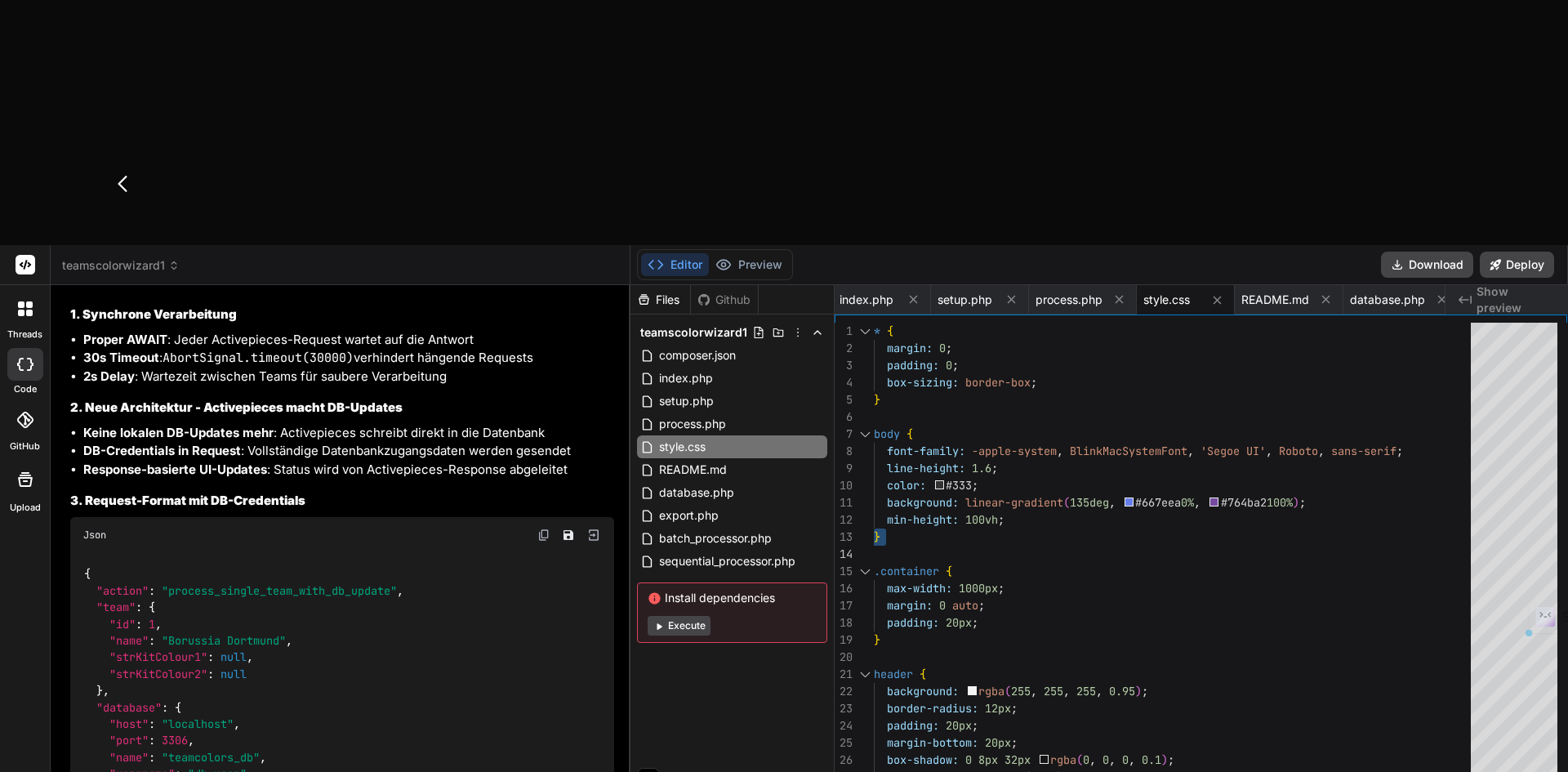
scroll to position [15137, 0]
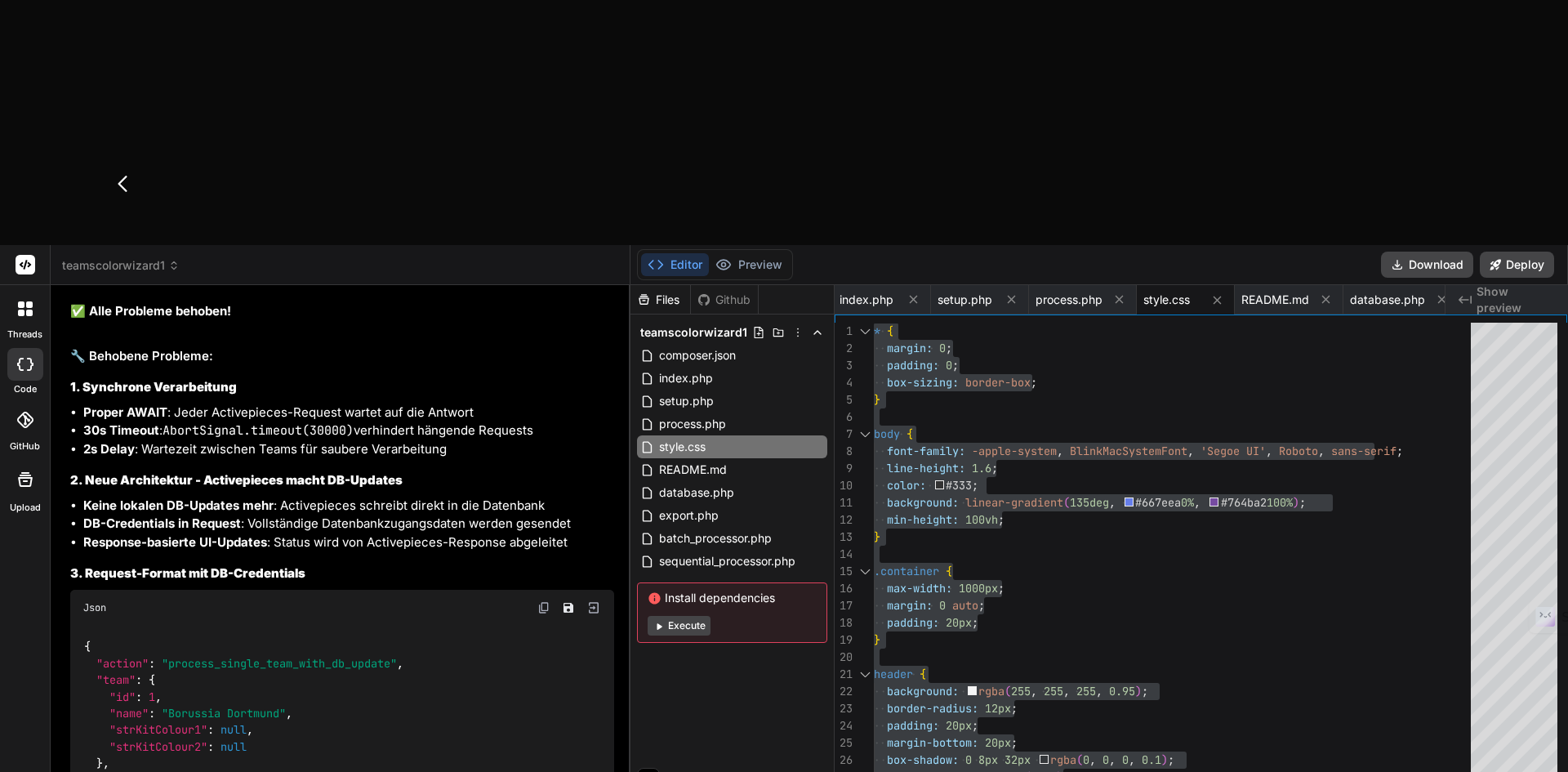
drag, startPoint x: 856, startPoint y: 55, endPoint x: 1082, endPoint y: 265, distance: 308.5
click at [856, 292] on span "index.php" at bounding box center [866, 299] width 54 height 16
